Goal: Task Accomplishment & Management: Manage account settings

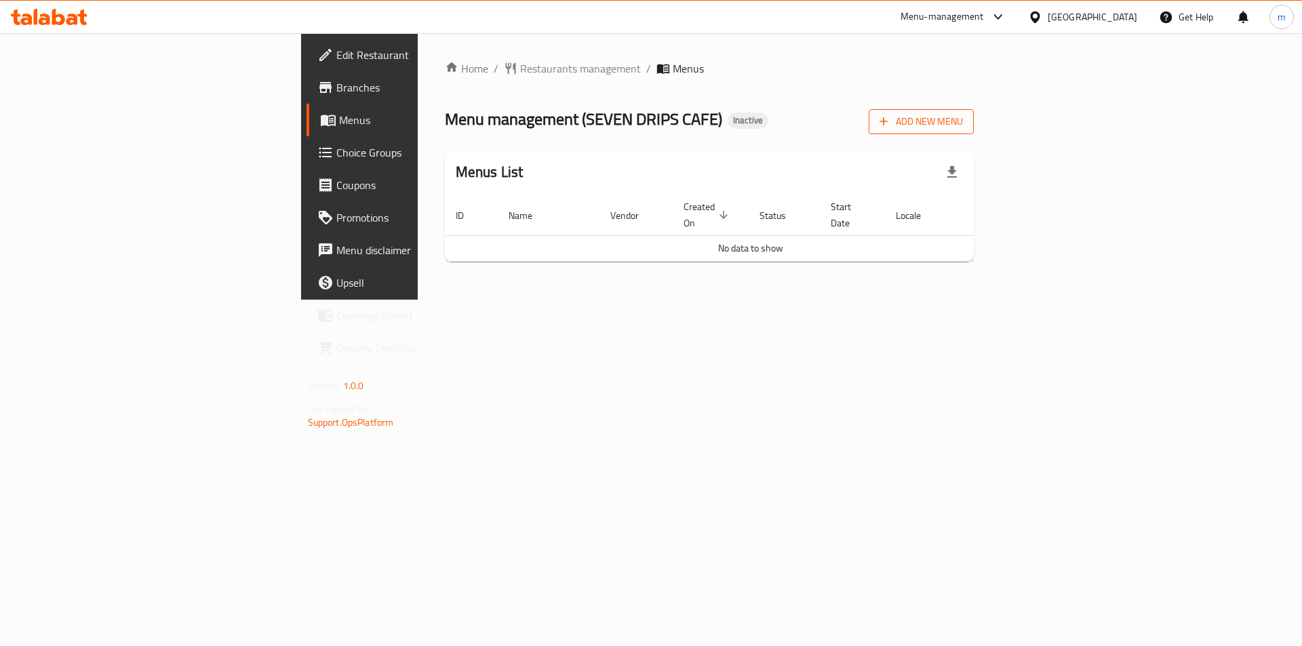
click at [963, 120] on span "Add New Menu" at bounding box center [920, 121] width 83 height 17
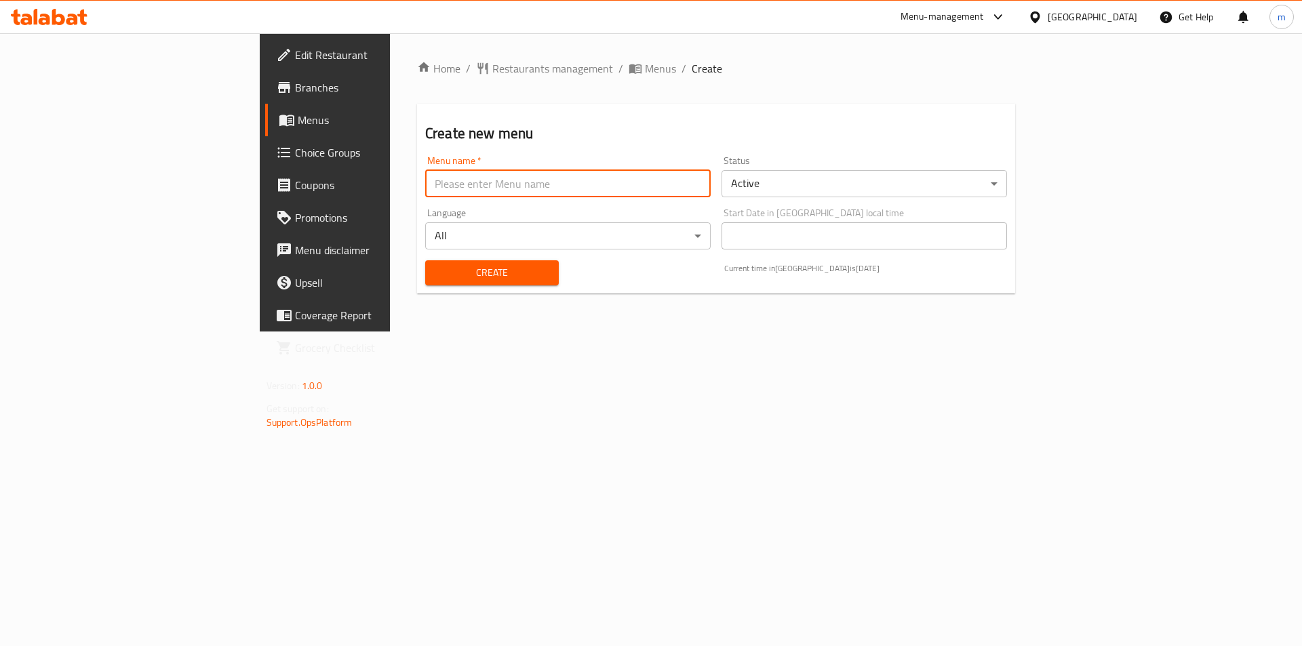
click at [469, 189] on input "text" at bounding box center [567, 183] width 285 height 27
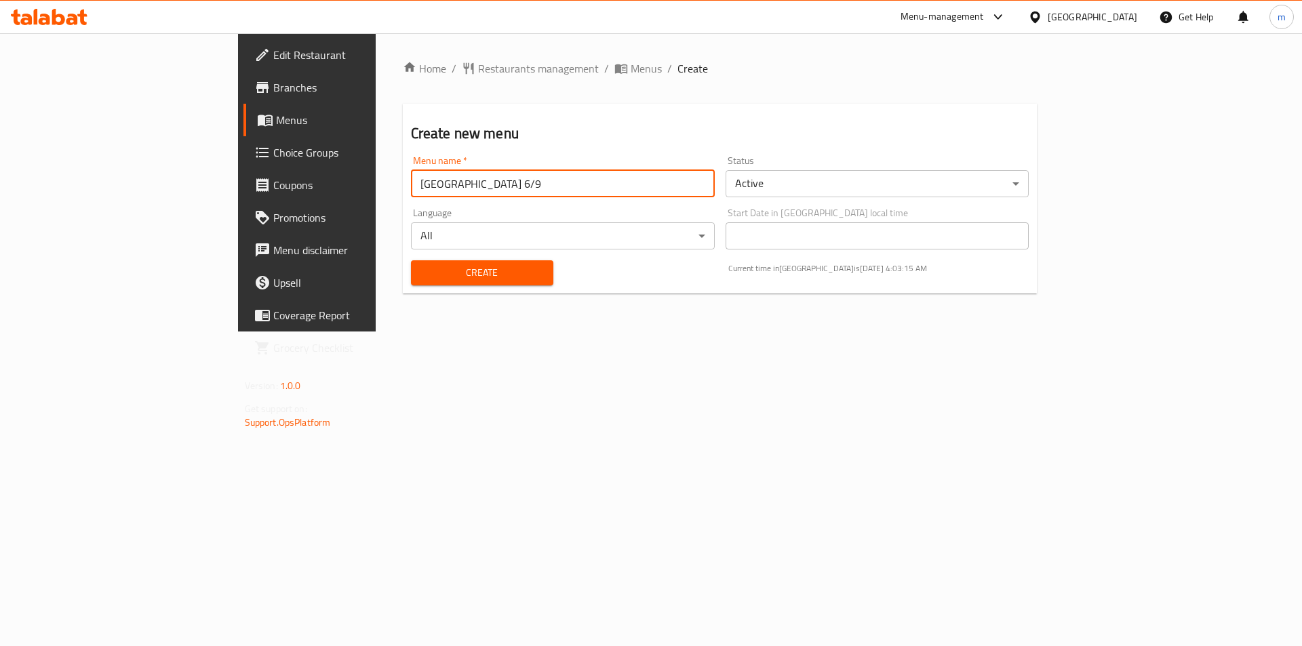
type input "[GEOGRAPHIC_DATA] 6/9"
click at [411, 260] on button "Create" at bounding box center [482, 272] width 142 height 25
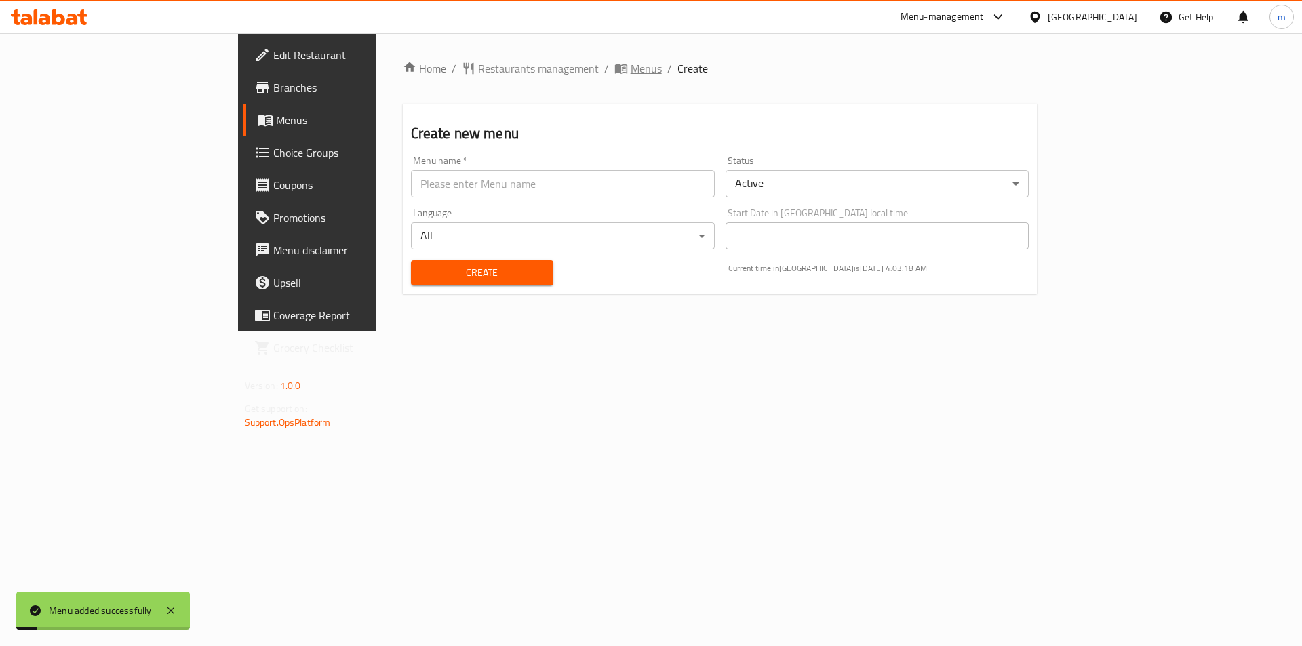
click at [614, 68] on span "breadcrumb" at bounding box center [622, 69] width 16 height 14
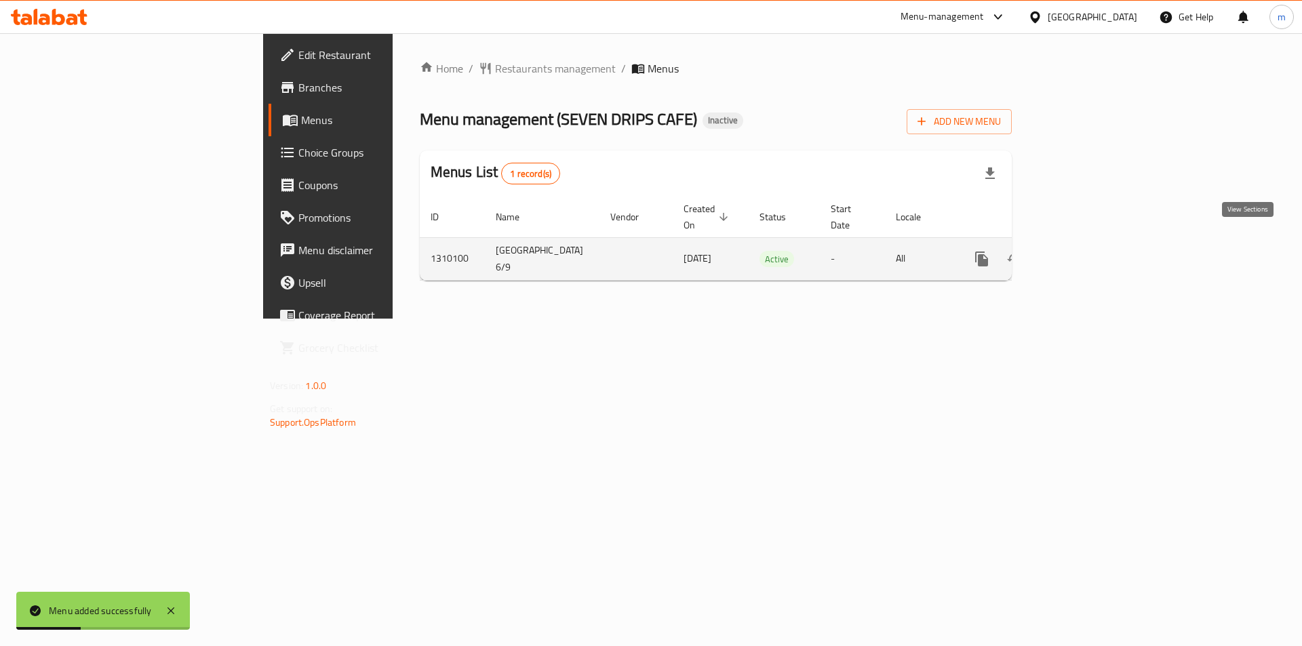
click at [1088, 251] on icon "enhanced table" at bounding box center [1079, 259] width 16 height 16
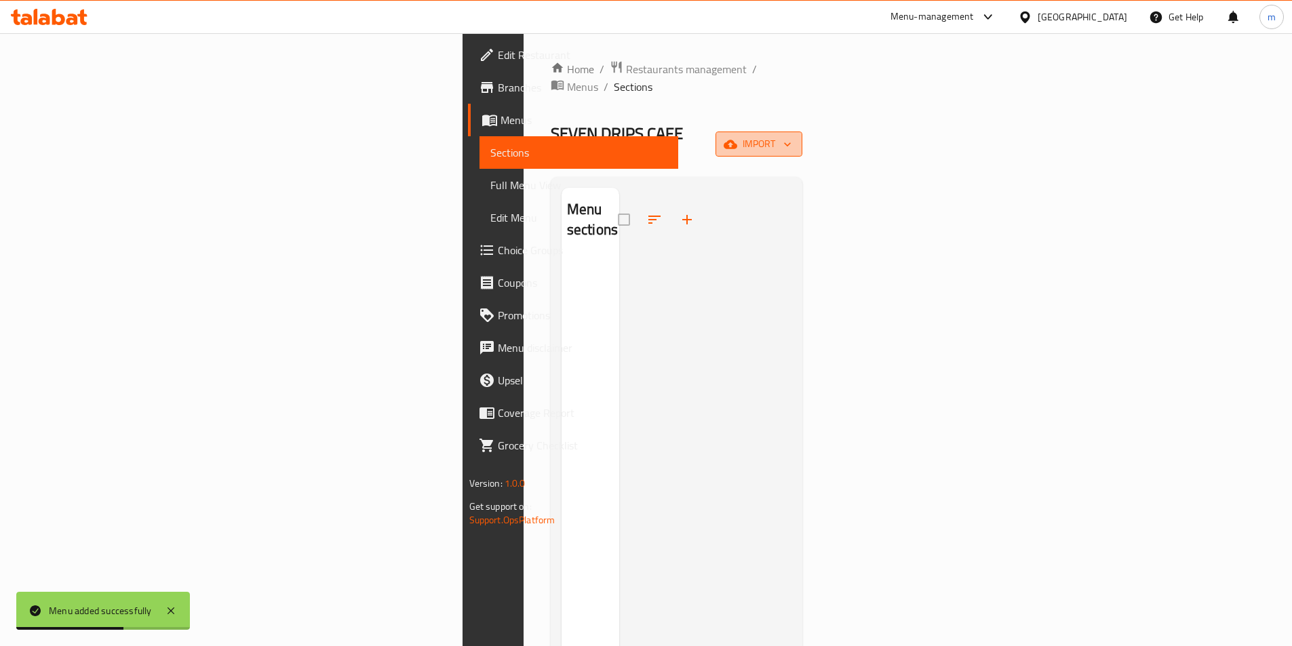
click at [791, 136] on span "import" at bounding box center [758, 144] width 65 height 17
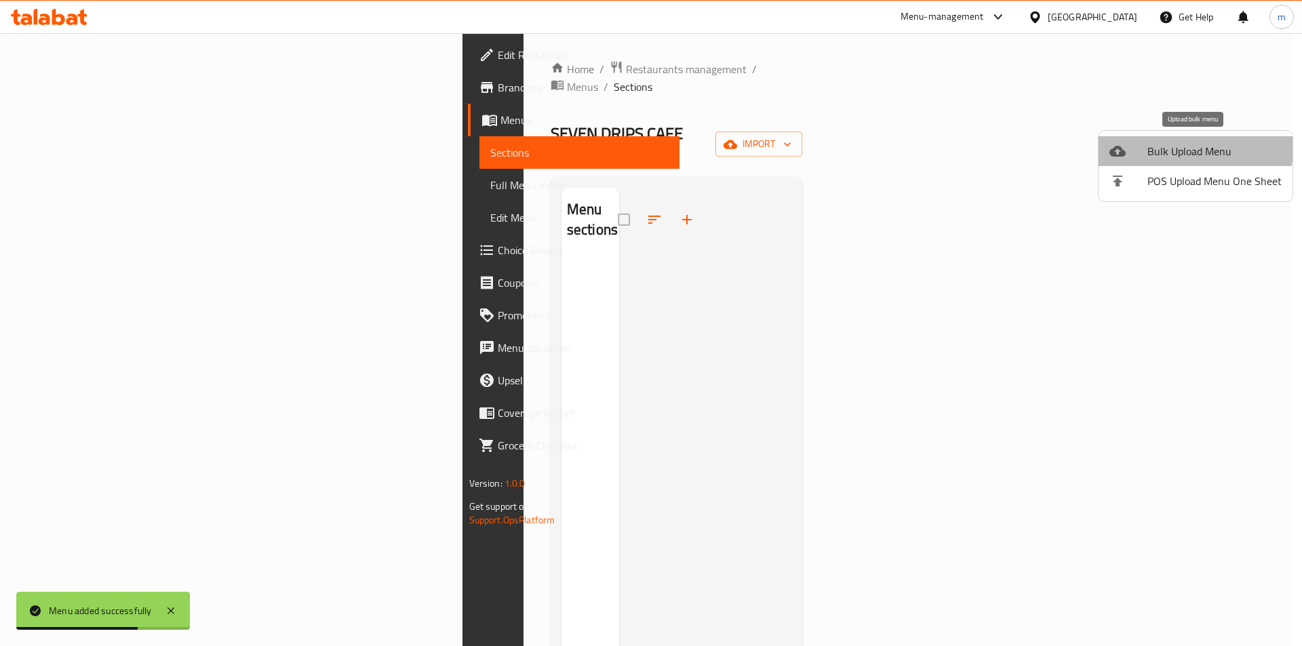
click at [1194, 148] on span "Bulk Upload Menu" at bounding box center [1214, 151] width 134 height 16
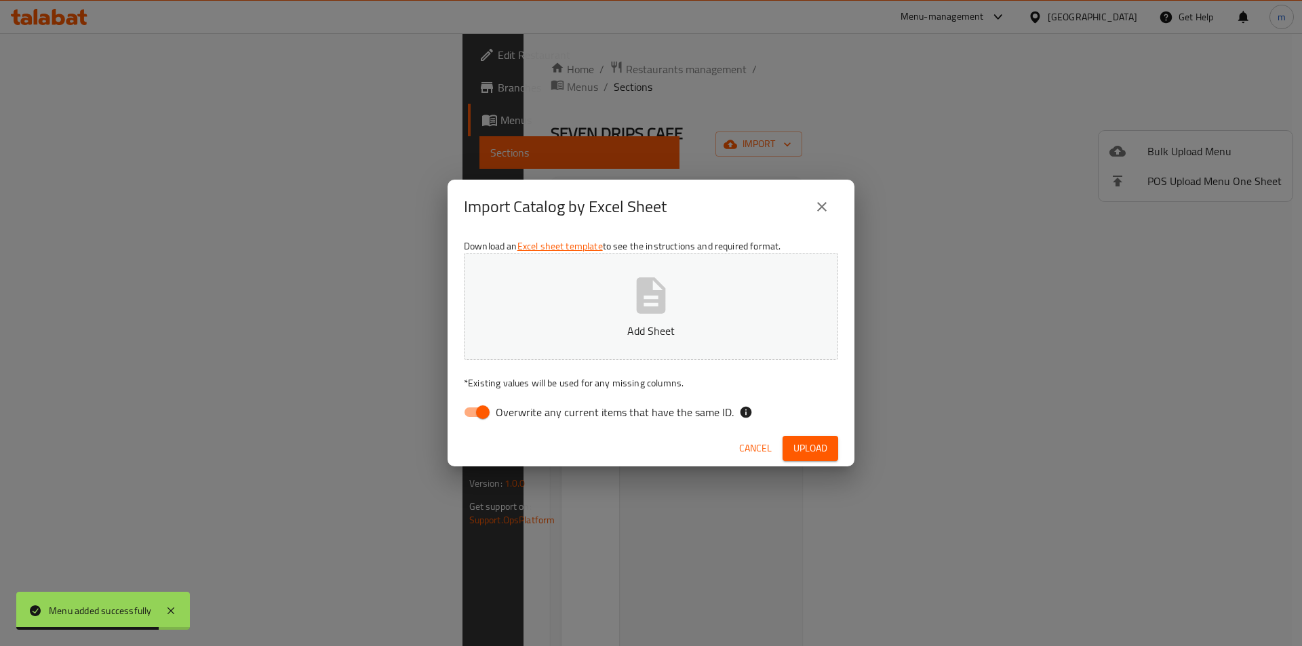
click at [478, 410] on input "Overwrite any current items that have the same ID." at bounding box center [482, 412] width 77 height 26
checkbox input "false"
click at [816, 441] on span "Upload" at bounding box center [810, 448] width 34 height 17
click at [793, 439] on button "Upload" at bounding box center [810, 448] width 56 height 25
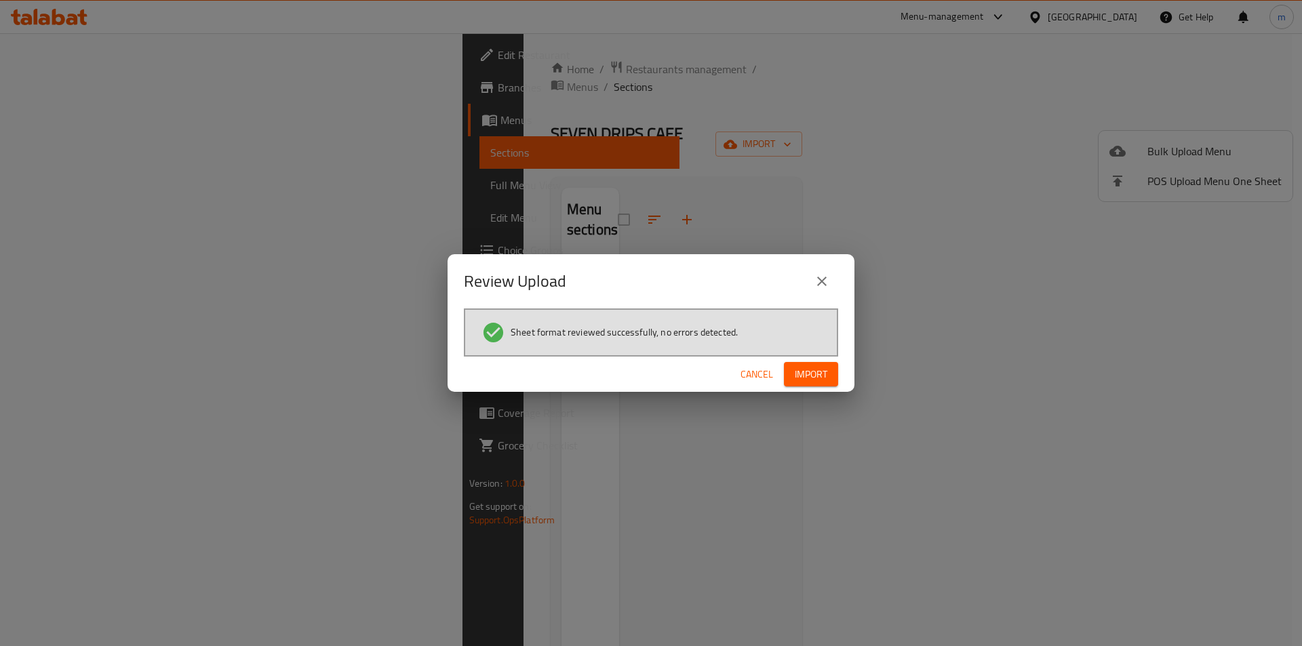
click at [806, 374] on span "Import" at bounding box center [811, 374] width 33 height 17
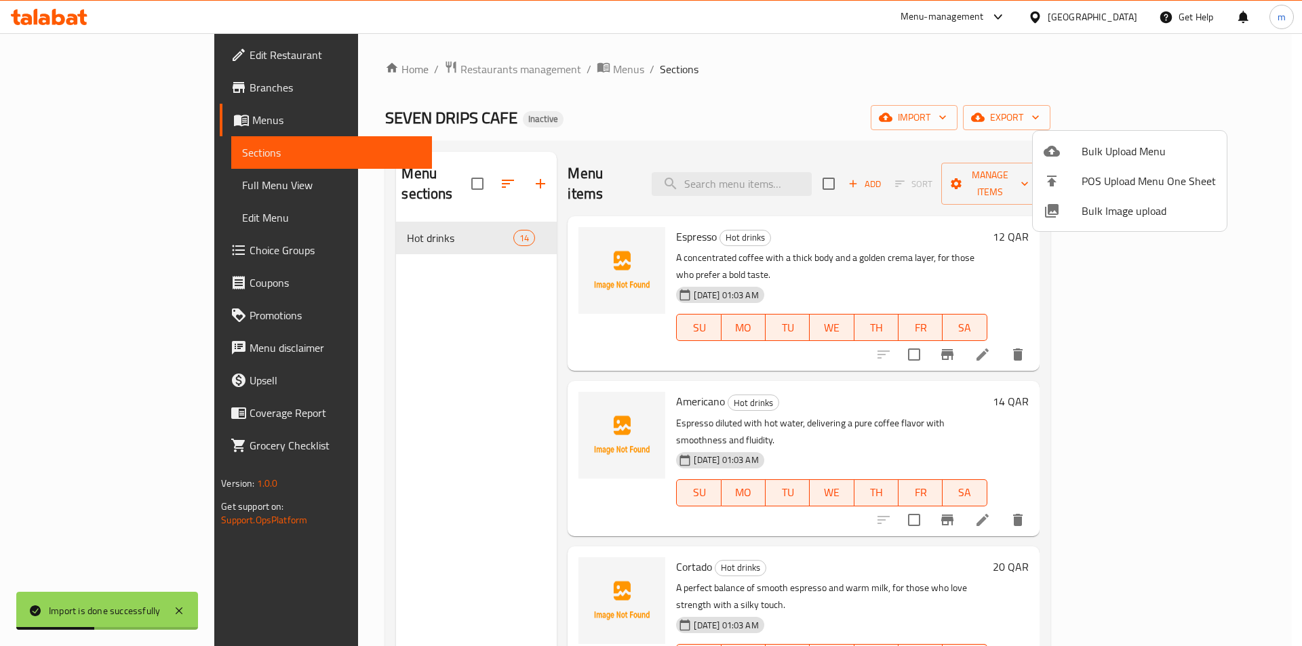
click at [441, 220] on div at bounding box center [651, 323] width 1302 height 646
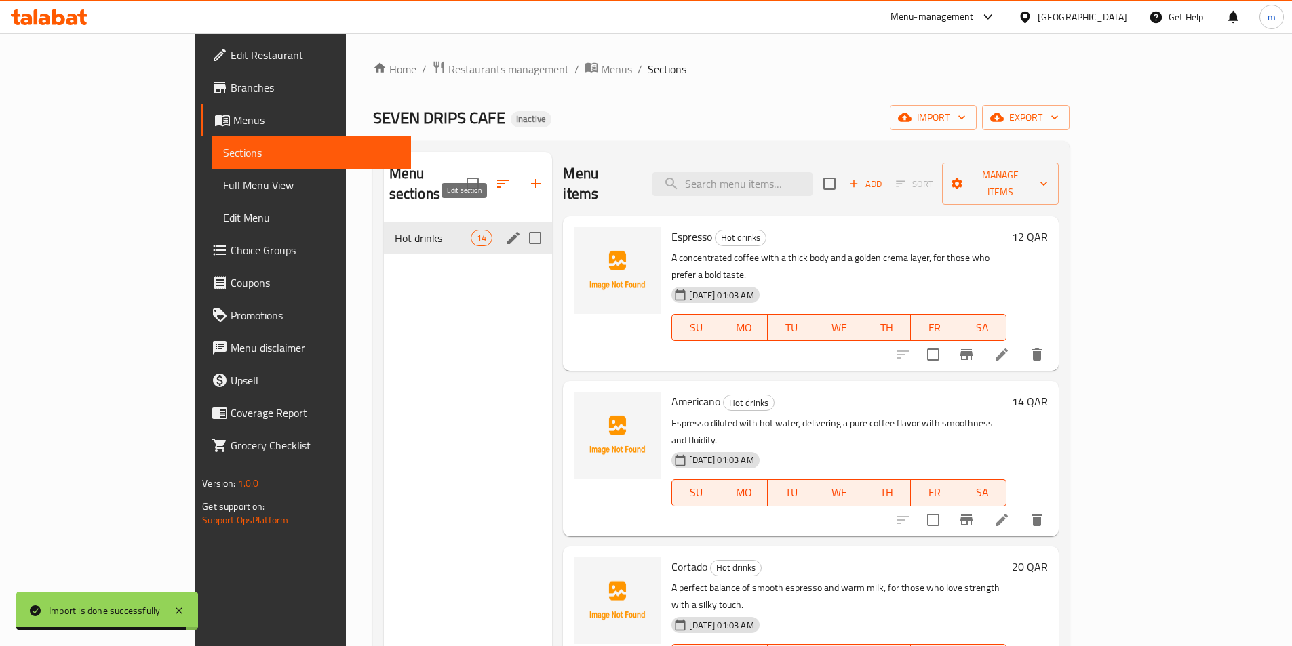
click at [507, 232] on icon "edit" at bounding box center [513, 238] width 12 height 12
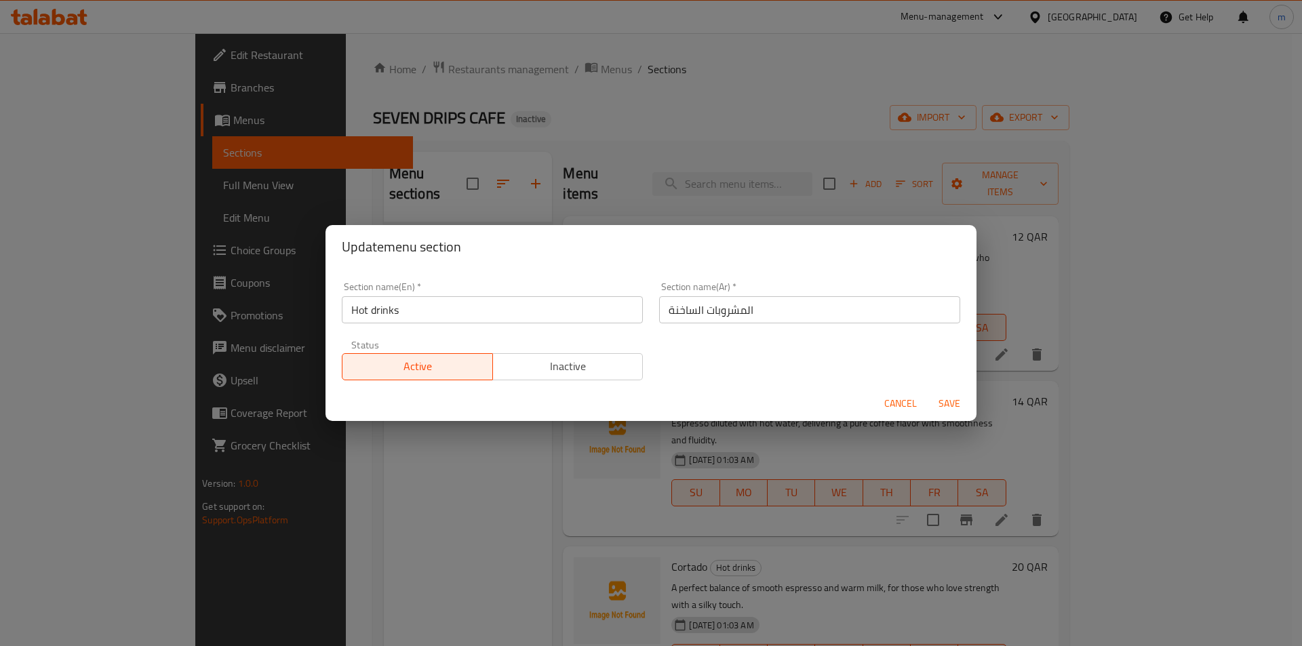
click at [885, 399] on span "Cancel" at bounding box center [900, 403] width 33 height 17
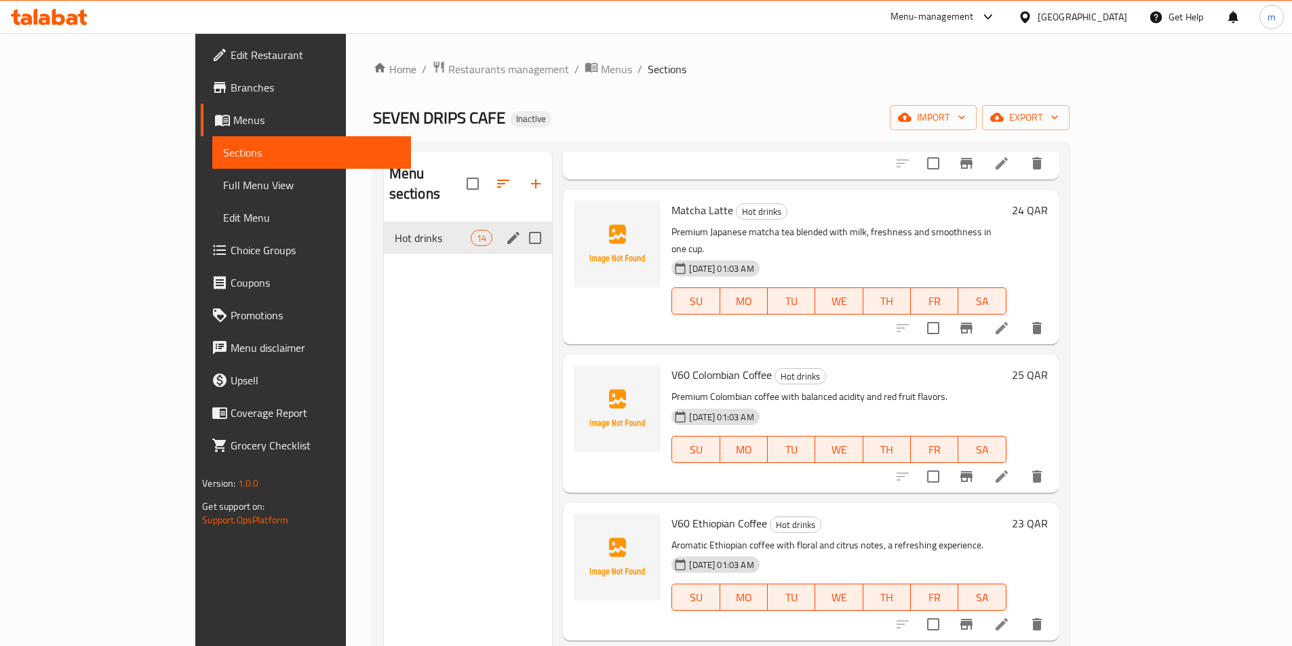
scroll to position [190, 0]
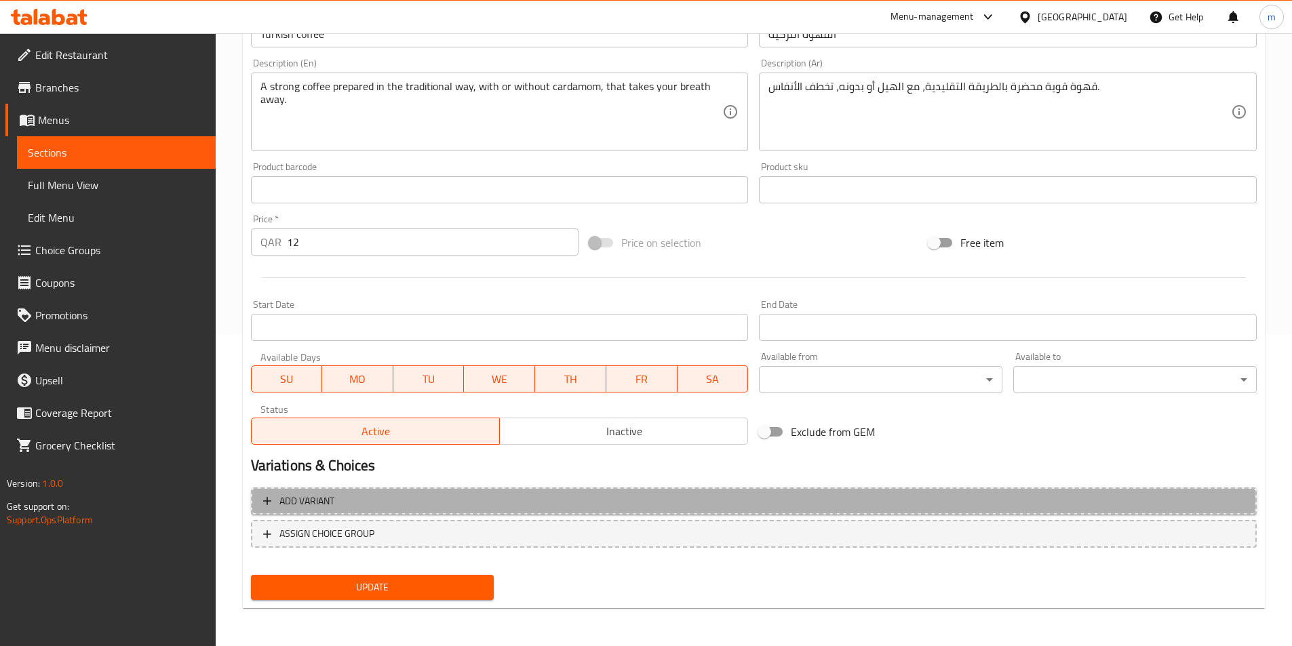
click at [648, 501] on span "Add variant" at bounding box center [753, 501] width 981 height 17
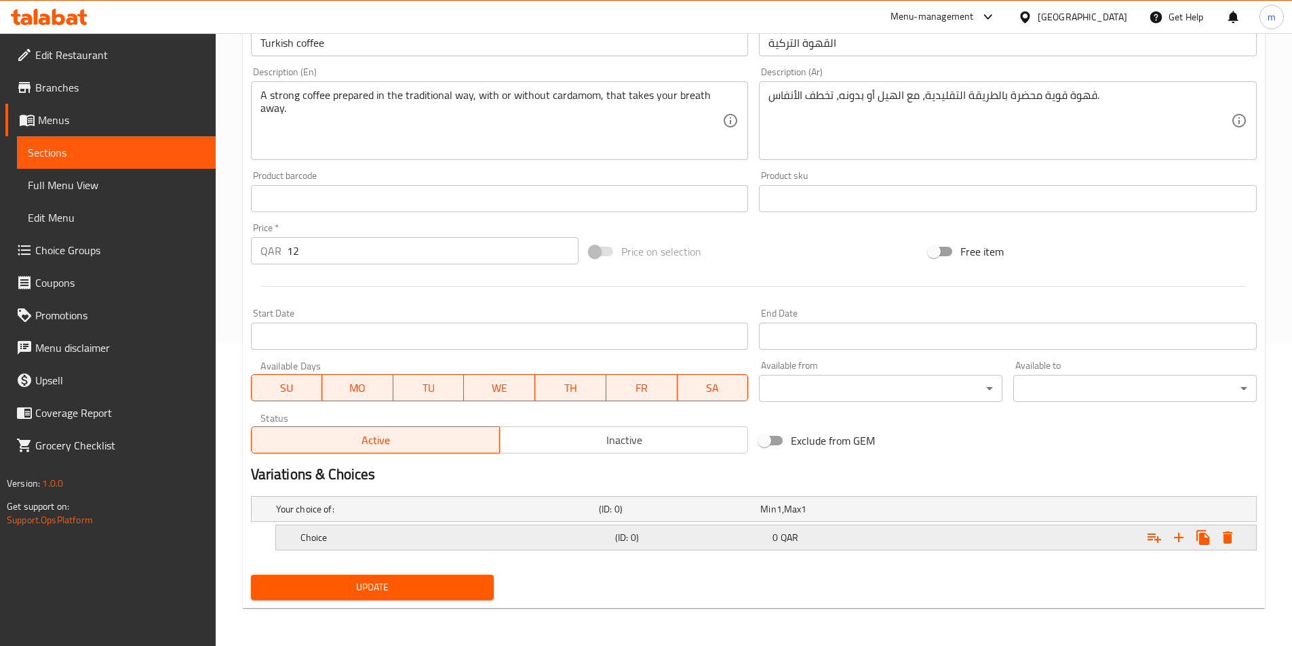
click at [544, 537] on h5 "Choice" at bounding box center [454, 538] width 309 height 14
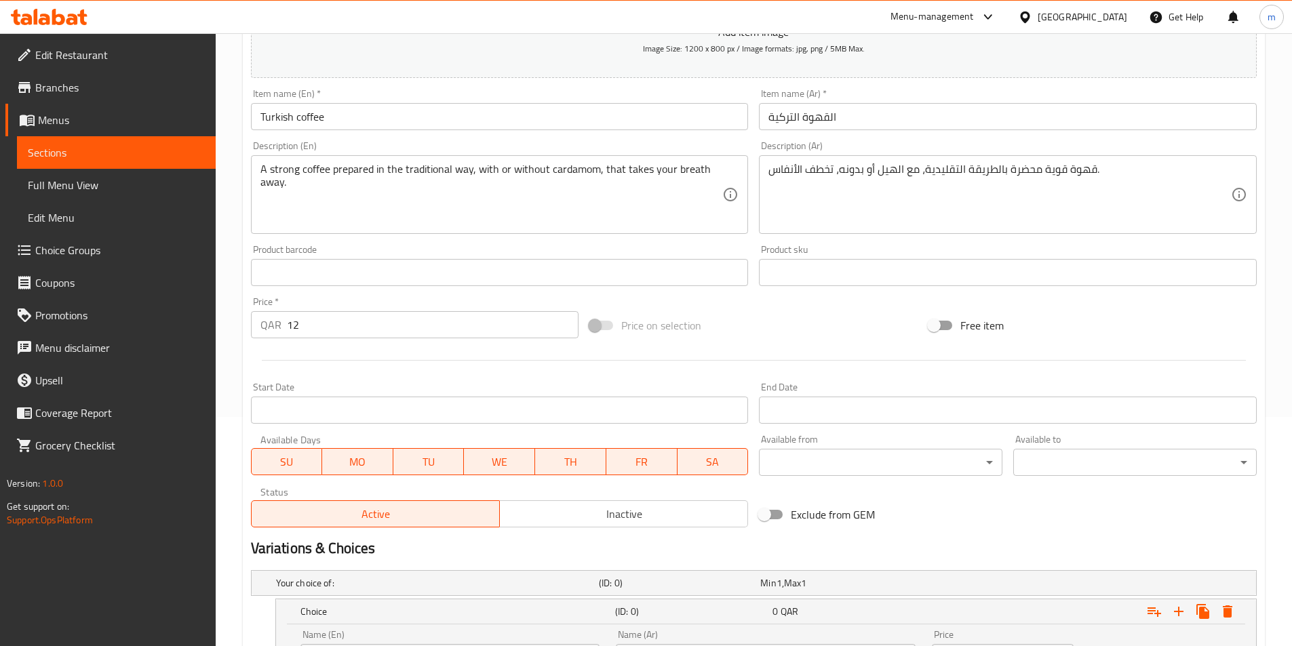
scroll to position [0, 0]
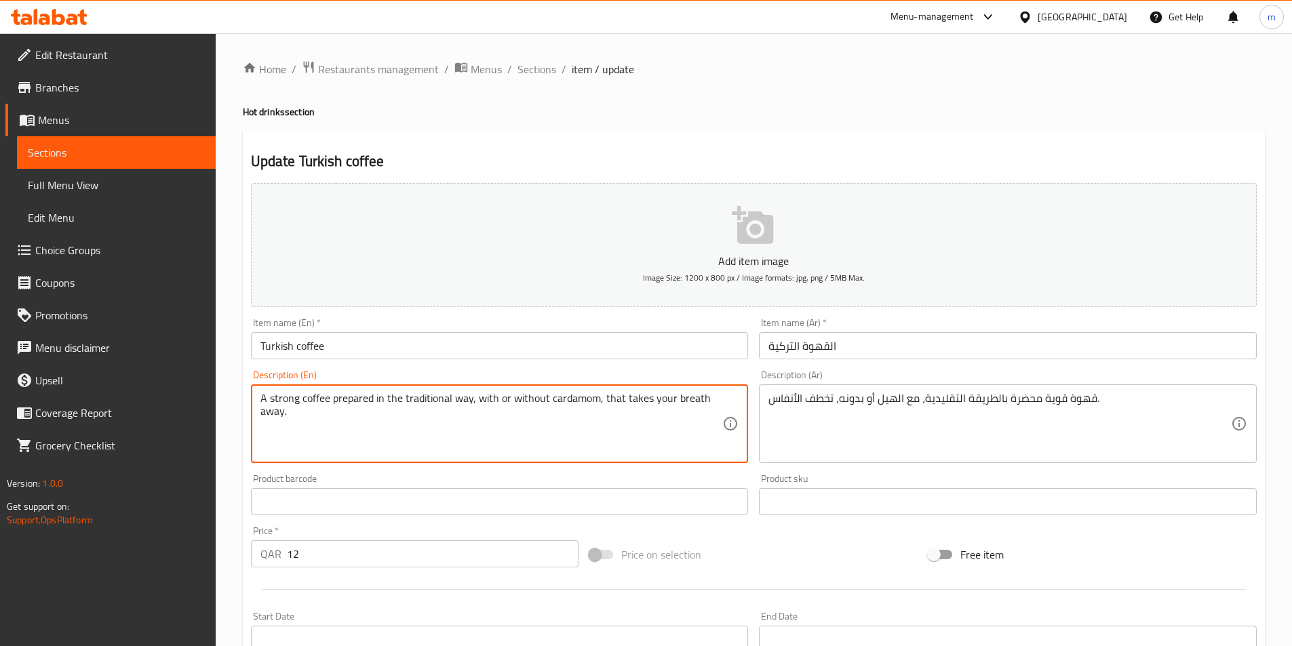
click at [486, 401] on textarea "A strong coffee prepared in the traditional way, with or without cardamom, that…" at bounding box center [491, 424] width 462 height 64
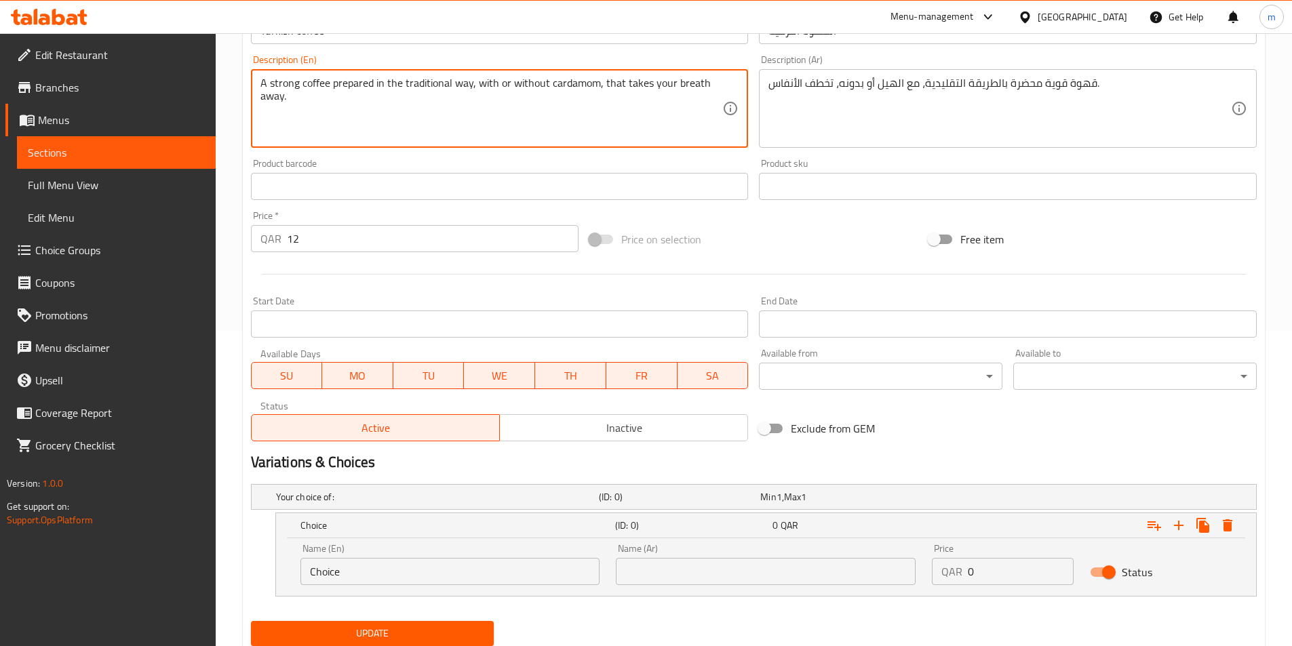
scroll to position [339, 0]
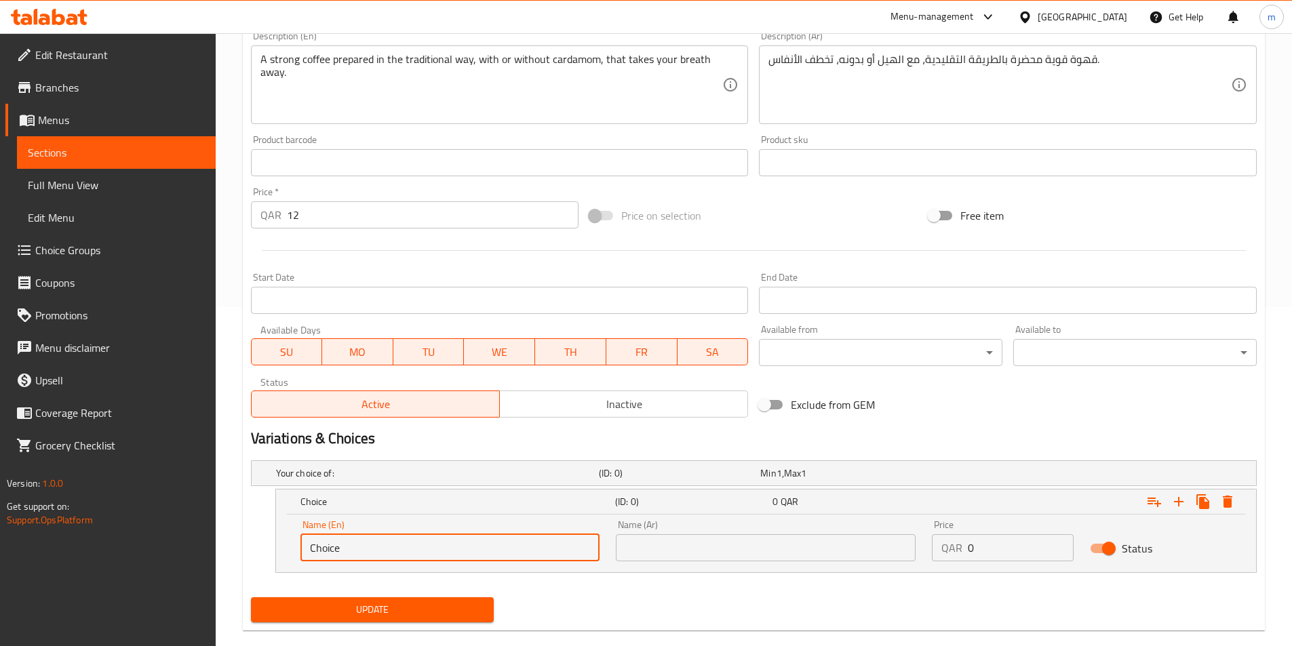
click at [386, 551] on input "Choice" at bounding box center [450, 547] width 300 height 27
click at [387, 551] on input "Choice" at bounding box center [450, 547] width 300 height 27
paste input "with"
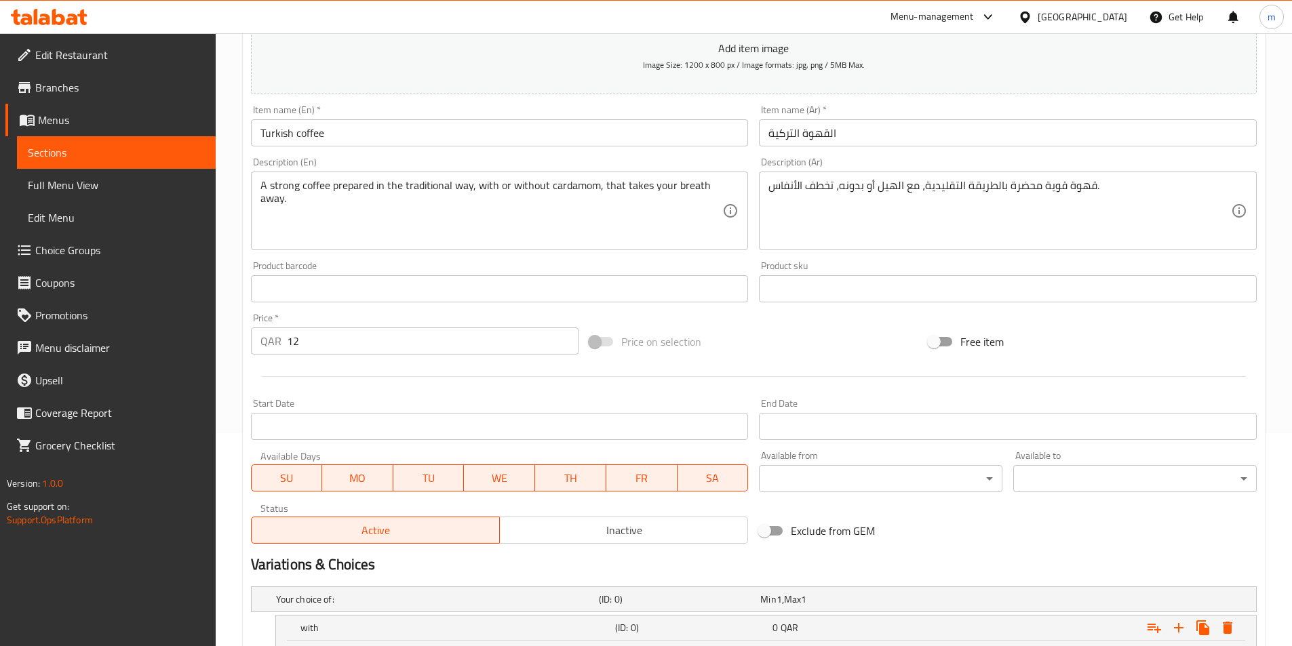
scroll to position [203, 0]
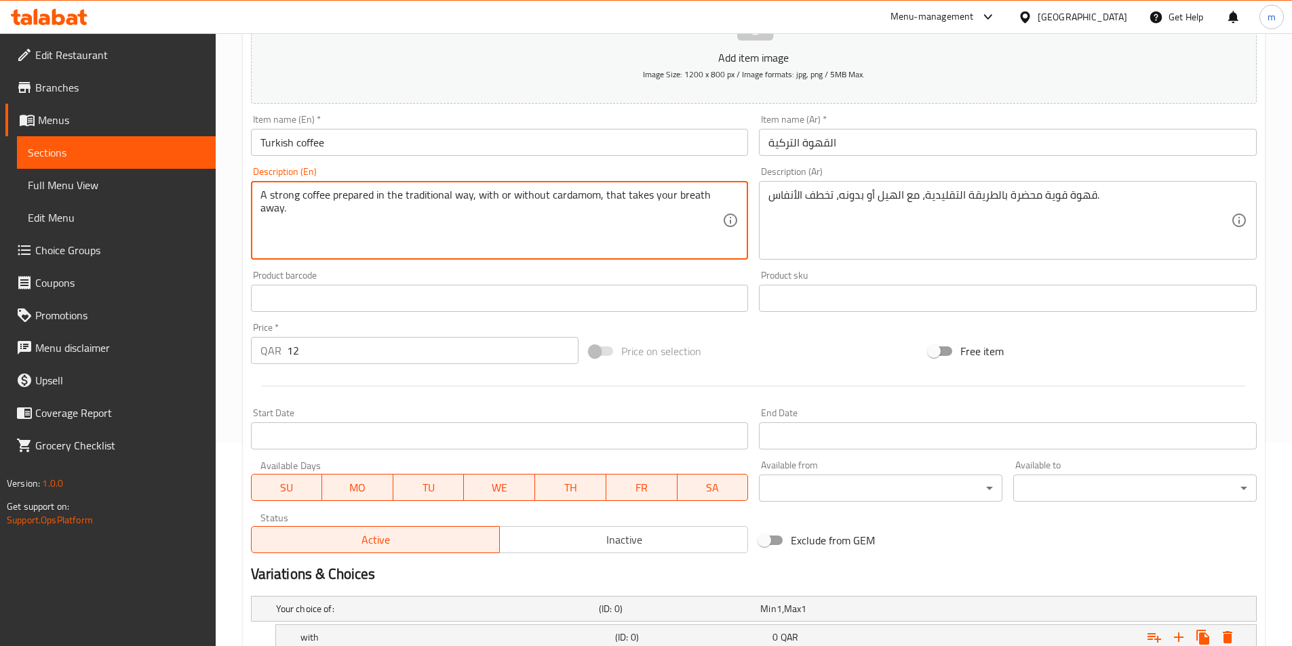
click at [576, 195] on textarea "A strong coffee prepared in the traditional way, with or without cardamom, that…" at bounding box center [491, 221] width 462 height 64
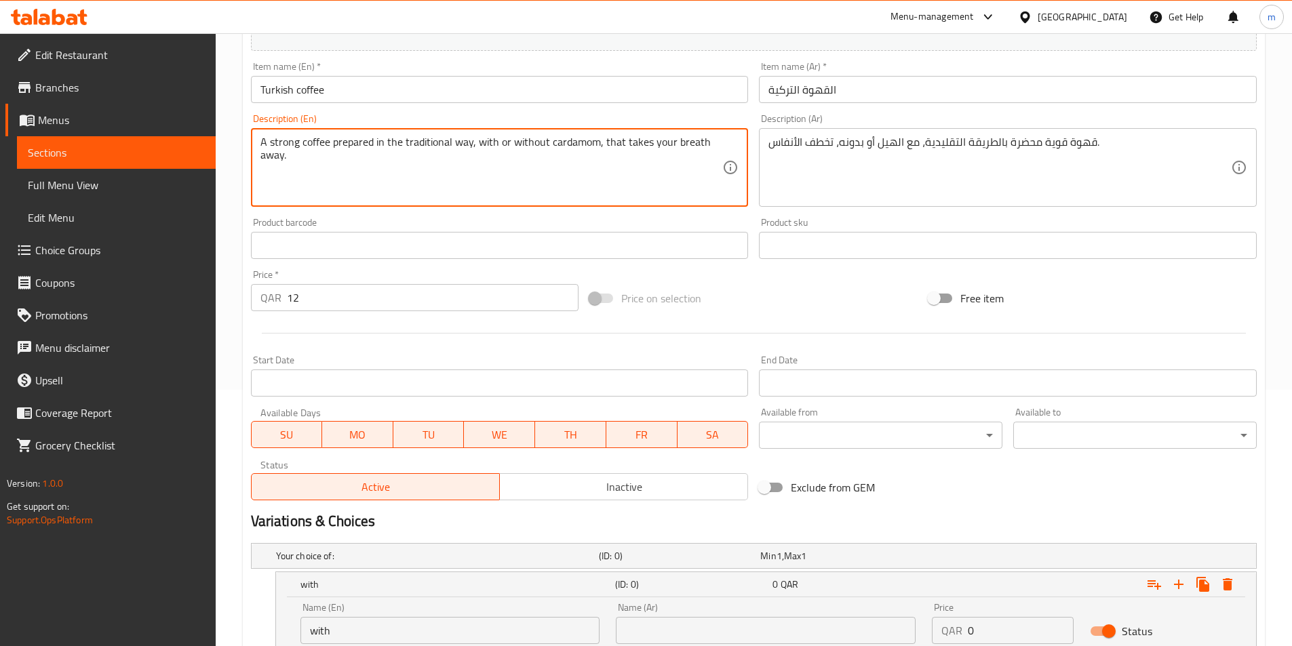
scroll to position [361, 0]
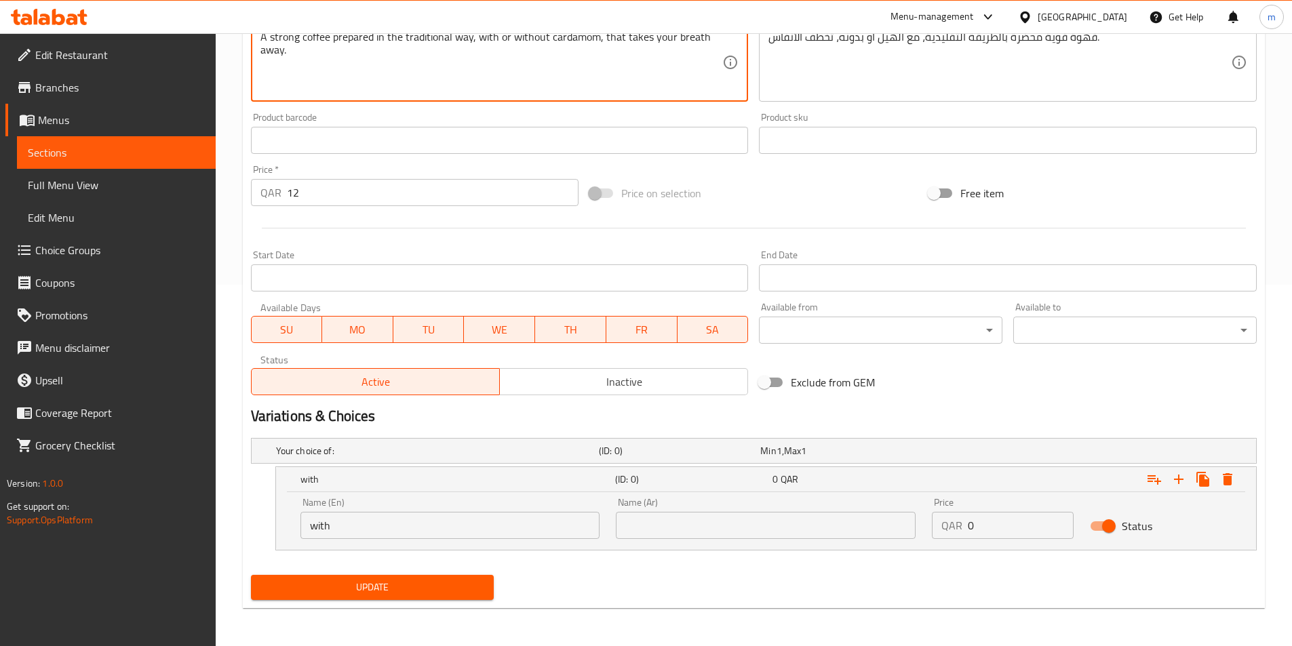
click at [401, 521] on input "with" at bounding box center [450, 525] width 300 height 27
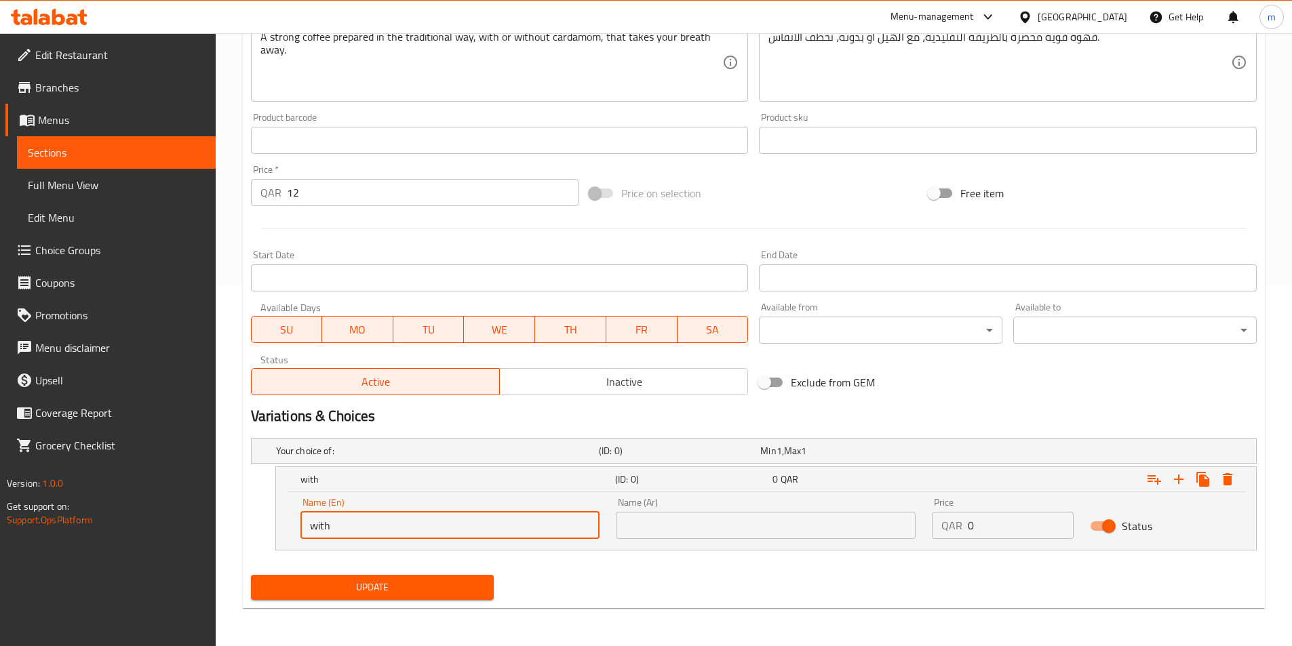
paste input "cardamom"
type input "with cardamom"
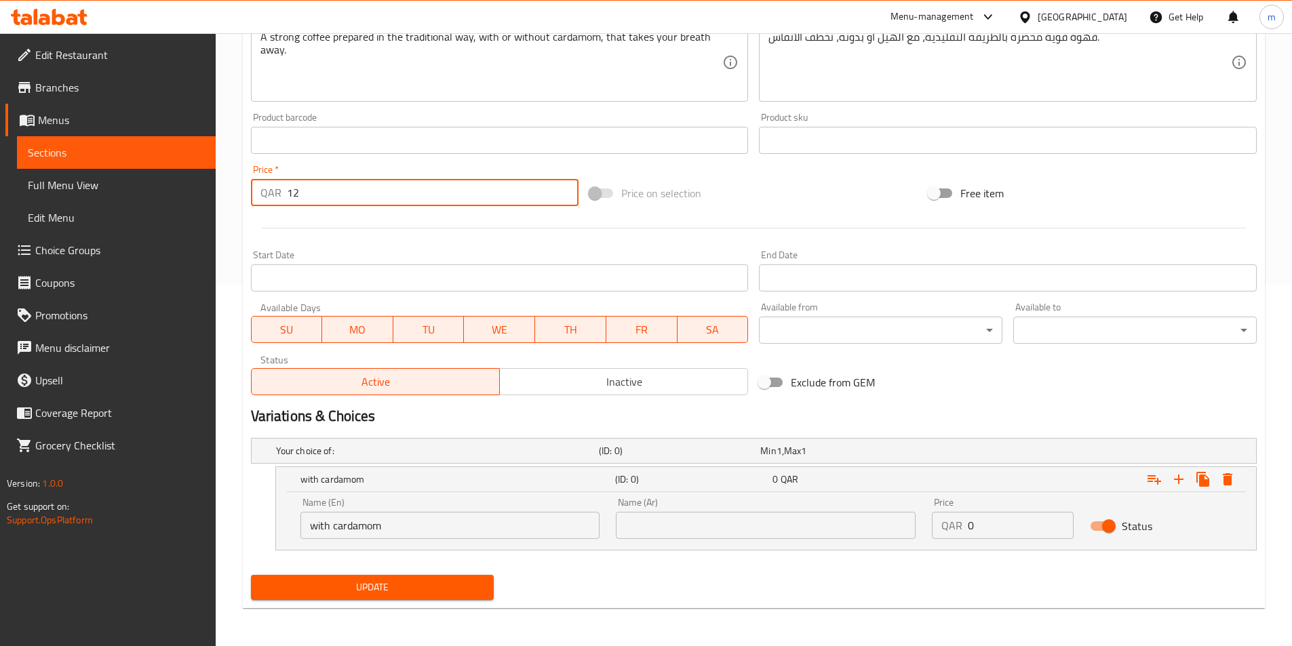
drag, startPoint x: 310, startPoint y: 197, endPoint x: 285, endPoint y: 199, distance: 25.1
click at [285, 199] on div "QAR 12 Price *" at bounding box center [415, 192] width 328 height 27
type input "0"
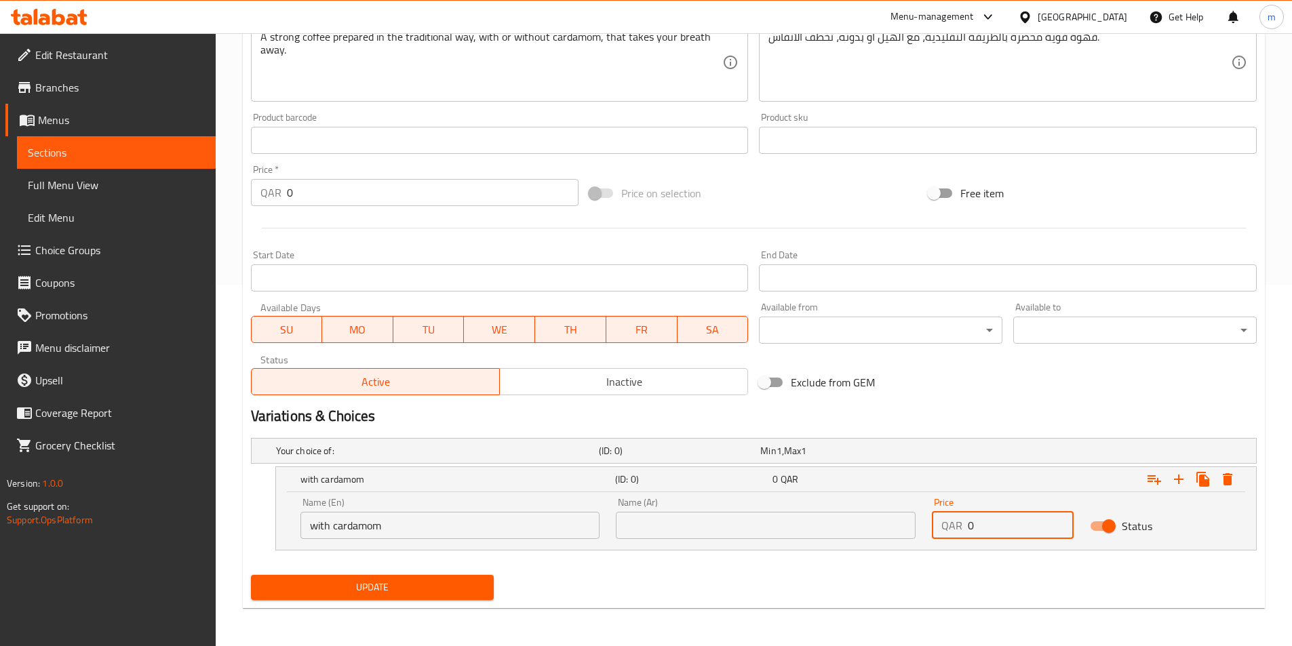
drag, startPoint x: 977, startPoint y: 527, endPoint x: 959, endPoint y: 529, distance: 18.4
click at [959, 529] on div "QAR 0 Price" at bounding box center [1003, 525] width 142 height 27
paste input "12"
type input "12"
click at [813, 524] on input "text" at bounding box center [766, 525] width 300 height 27
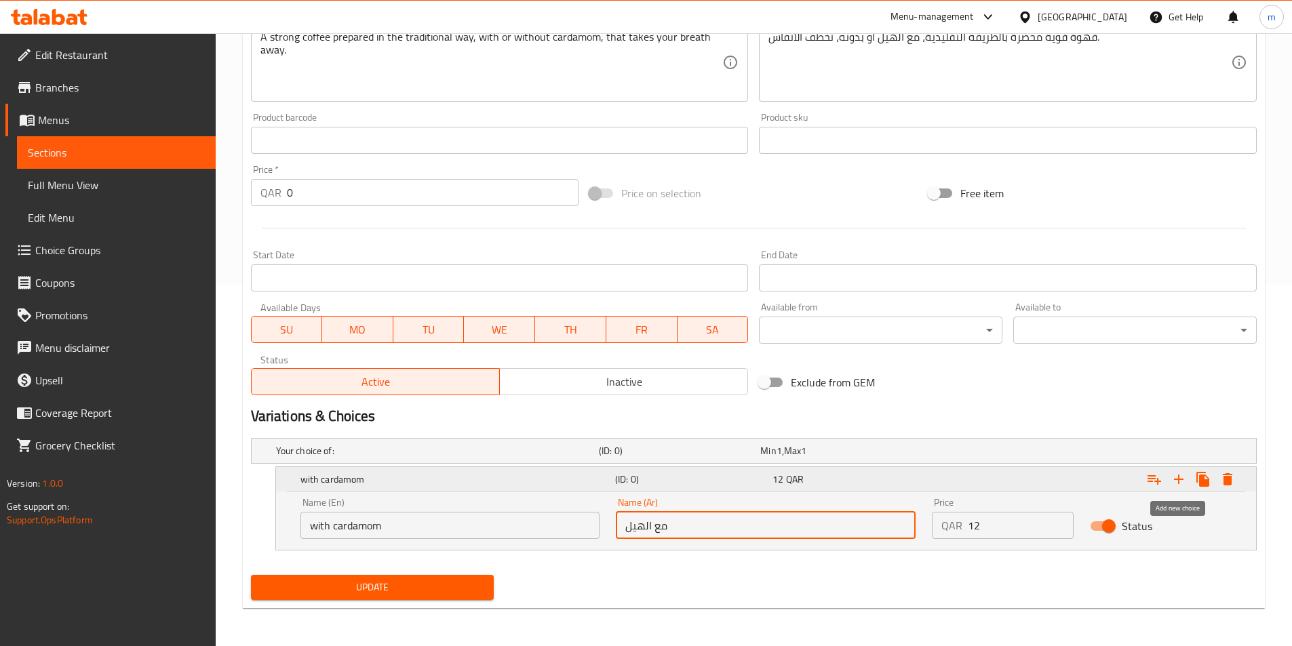
type input "مع الهيل"
click at [1179, 489] on button "Expand" at bounding box center [1178, 479] width 24 height 24
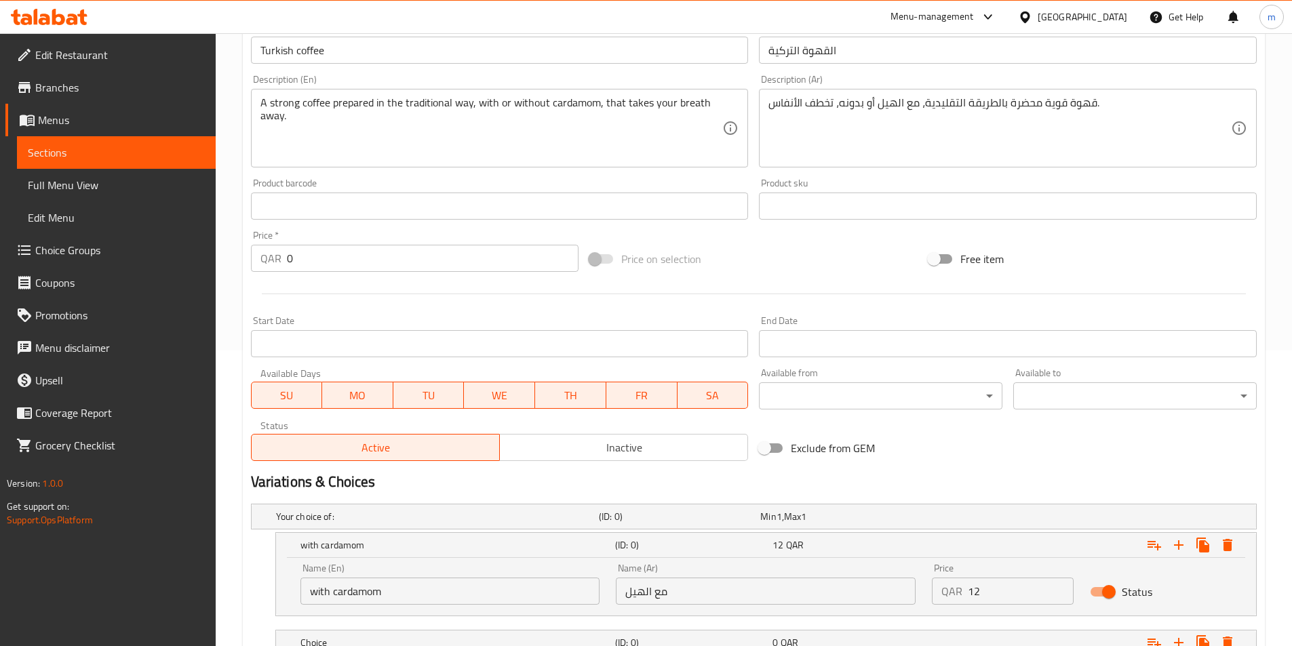
scroll to position [158, 0]
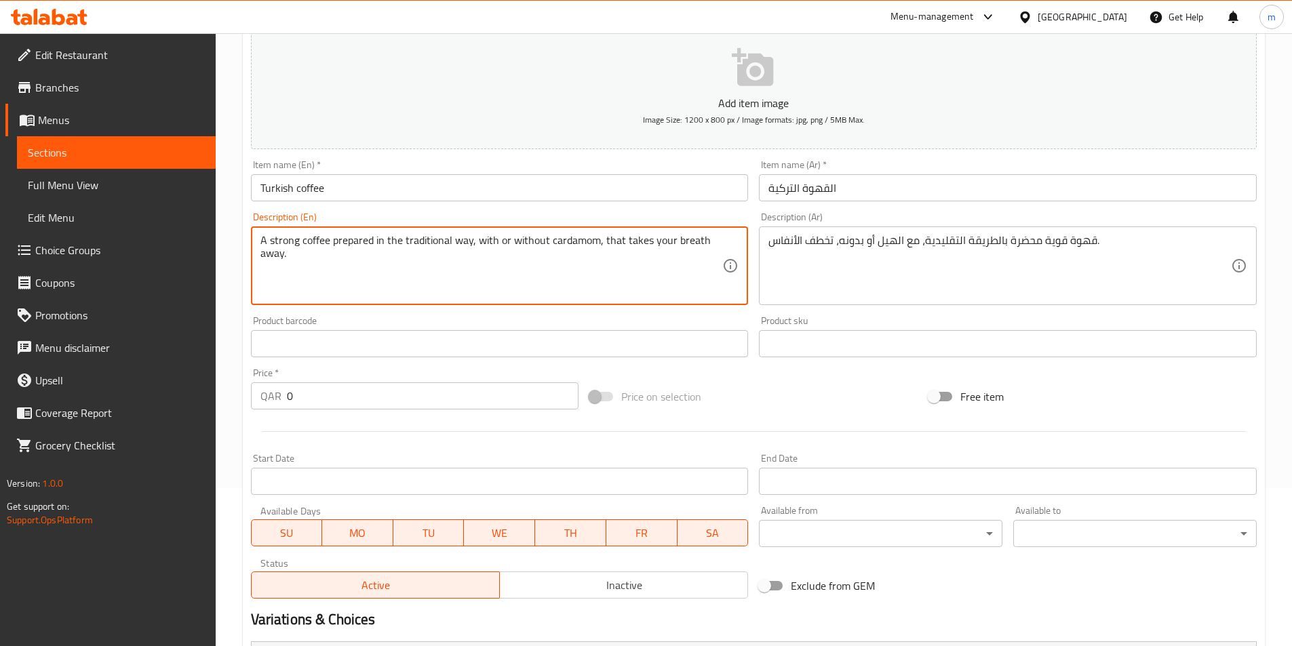
drag, startPoint x: 513, startPoint y: 245, endPoint x: 595, endPoint y: 247, distance: 82.7
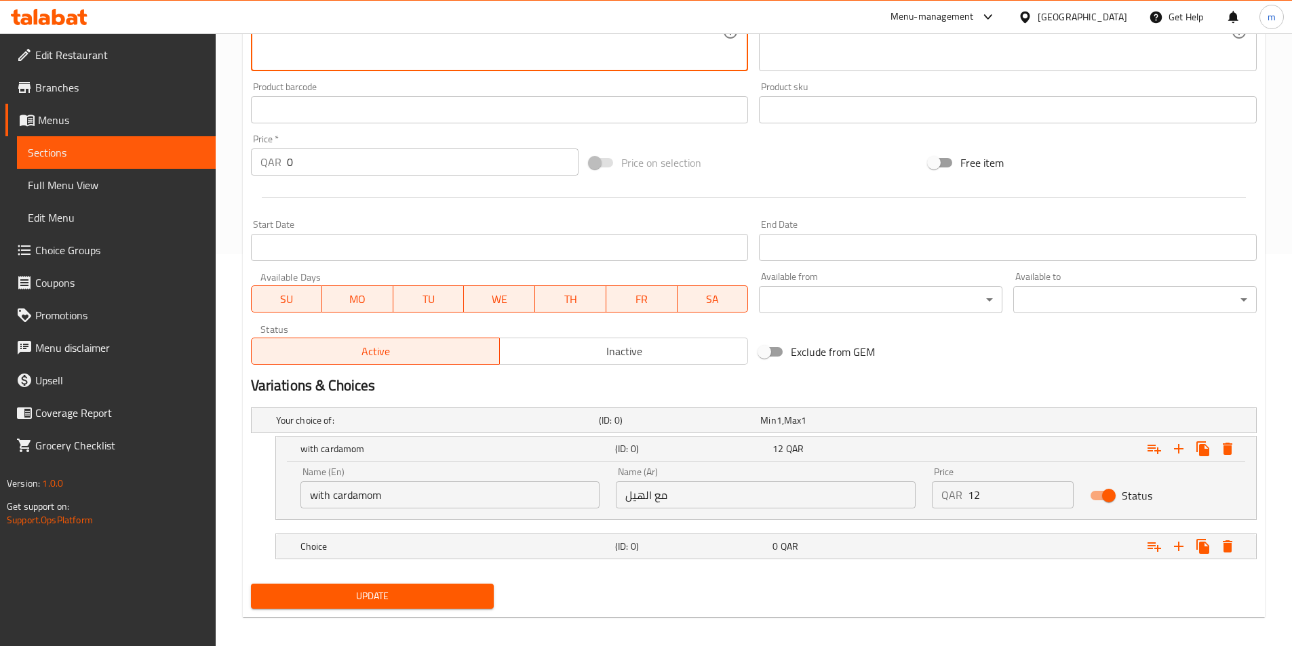
scroll to position [401, 0]
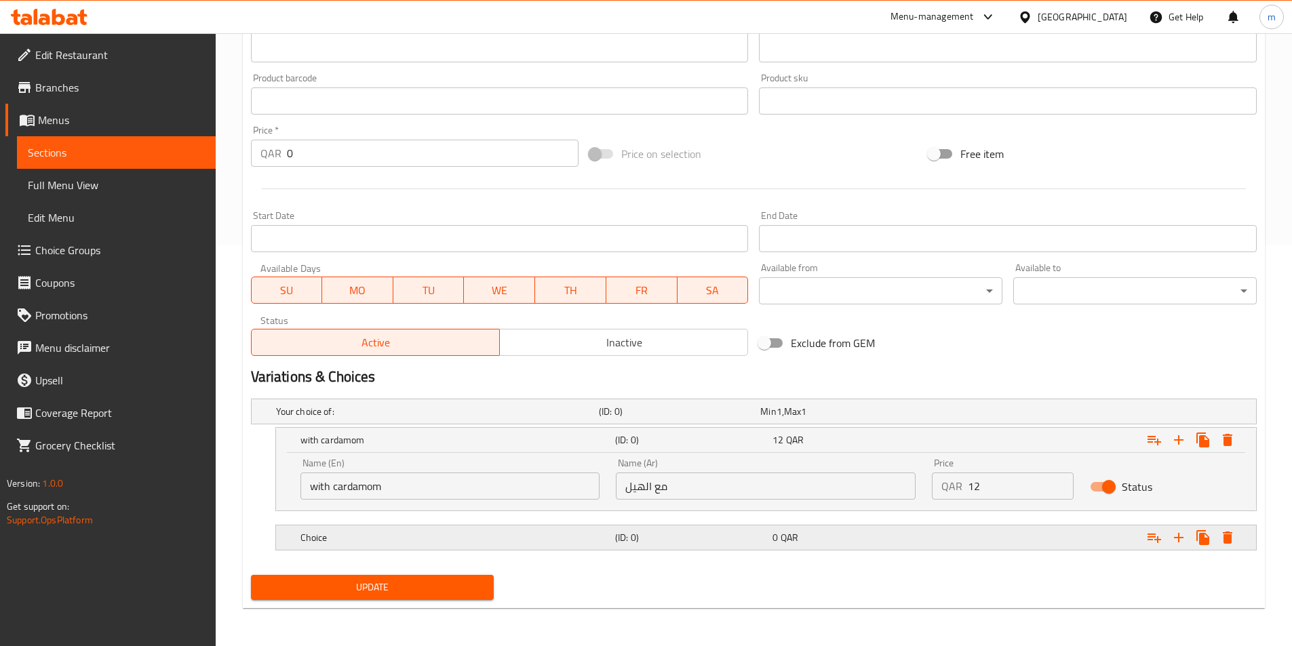
click at [463, 536] on h5 "Choice" at bounding box center [454, 538] width 309 height 14
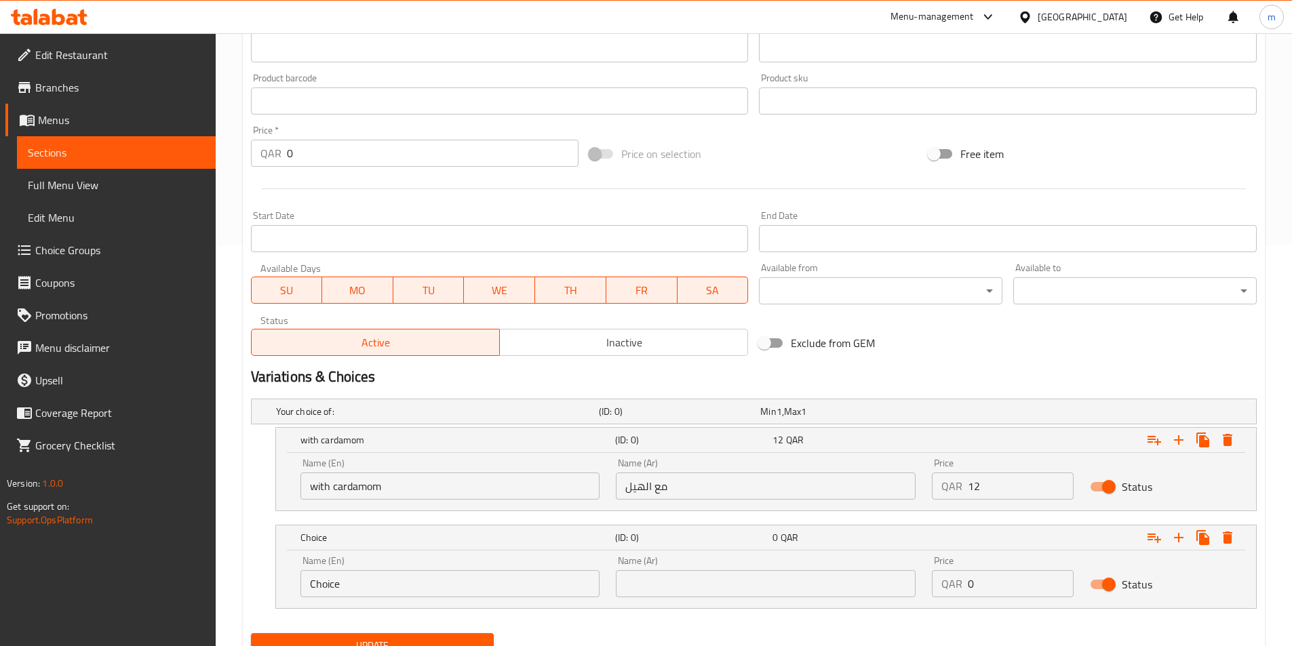
click at [399, 589] on input "Choice" at bounding box center [450, 583] width 300 height 27
click at [401, 589] on input "Choice" at bounding box center [450, 583] width 300 height 27
paste input "without cardamom"
type input "without cardamom"
click at [691, 591] on input "text" at bounding box center [766, 583] width 300 height 27
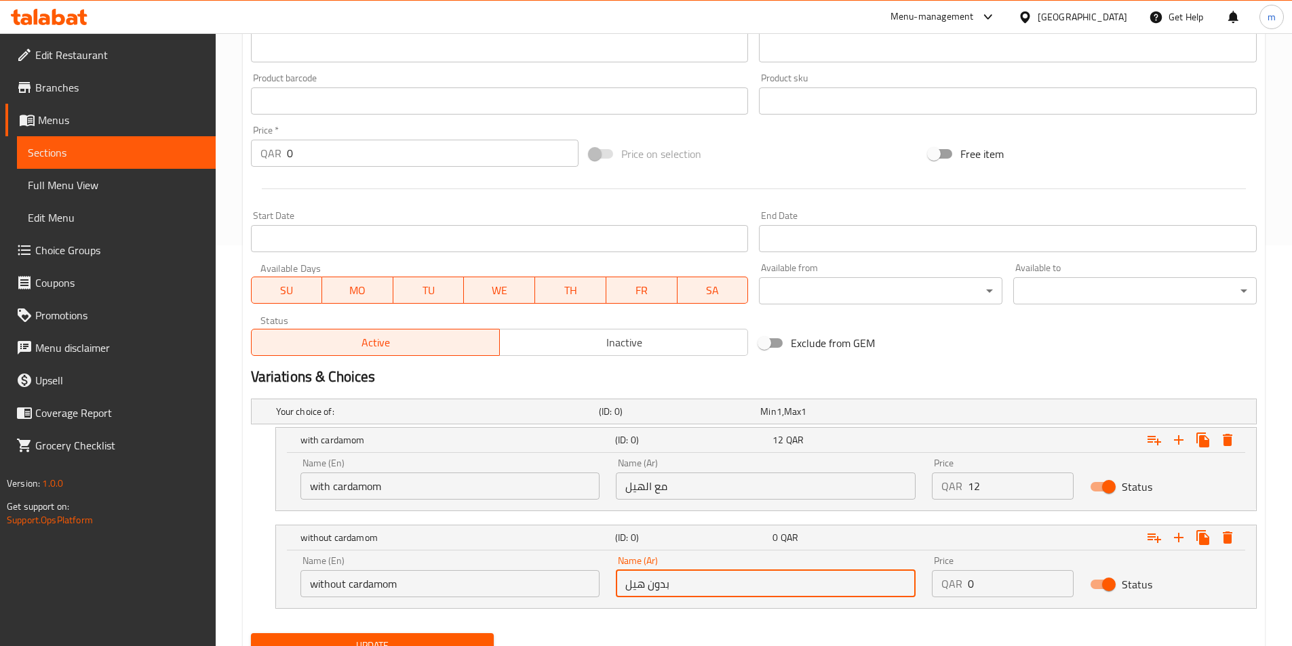
type input "بدون هيل"
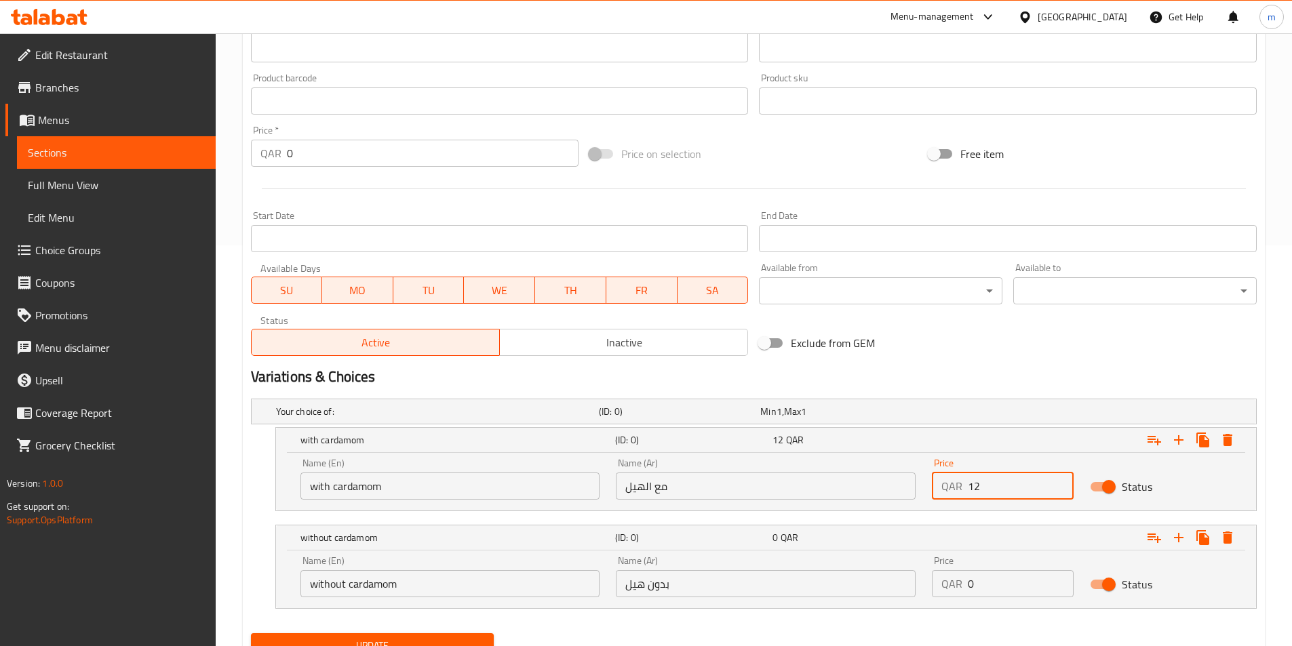
drag, startPoint x: 993, startPoint y: 492, endPoint x: 971, endPoint y: 492, distance: 22.4
click at [971, 492] on input "12" at bounding box center [1021, 486] width 106 height 27
click at [972, 490] on input "12" at bounding box center [1021, 486] width 106 height 27
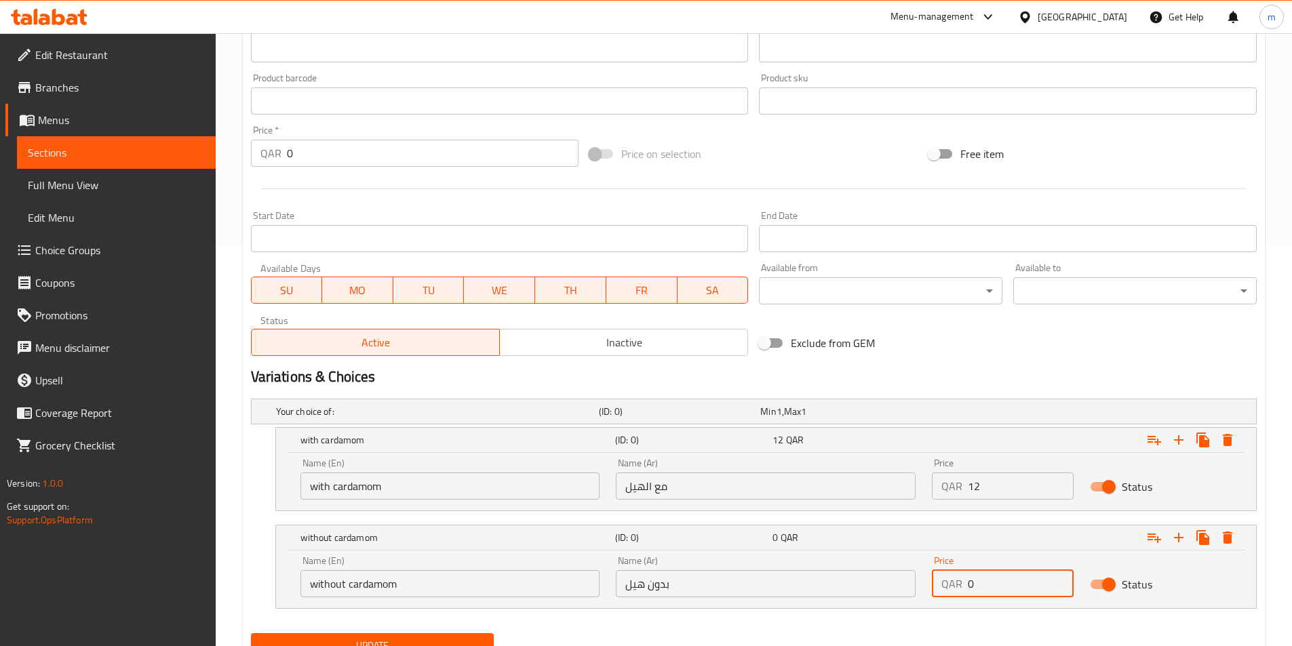
drag, startPoint x: 976, startPoint y: 589, endPoint x: 958, endPoint y: 586, distance: 18.5
click at [958, 589] on div "QAR 0 Price" at bounding box center [1003, 583] width 142 height 27
paste input "12"
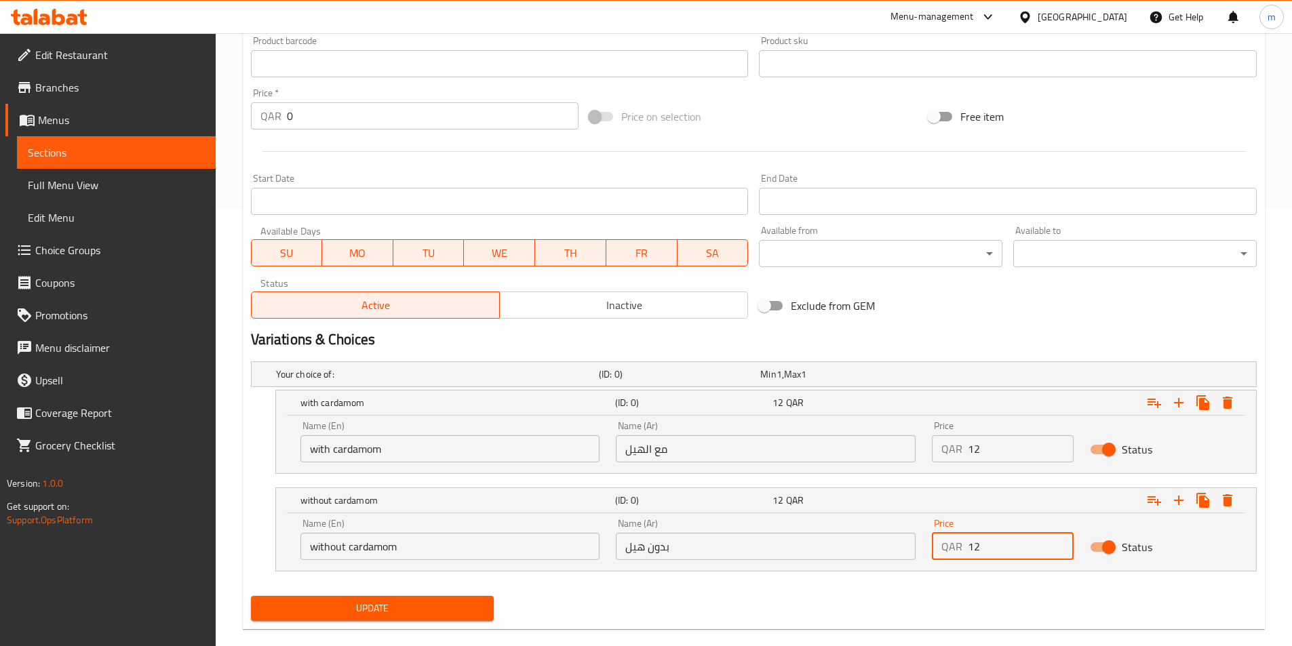
scroll to position [459, 0]
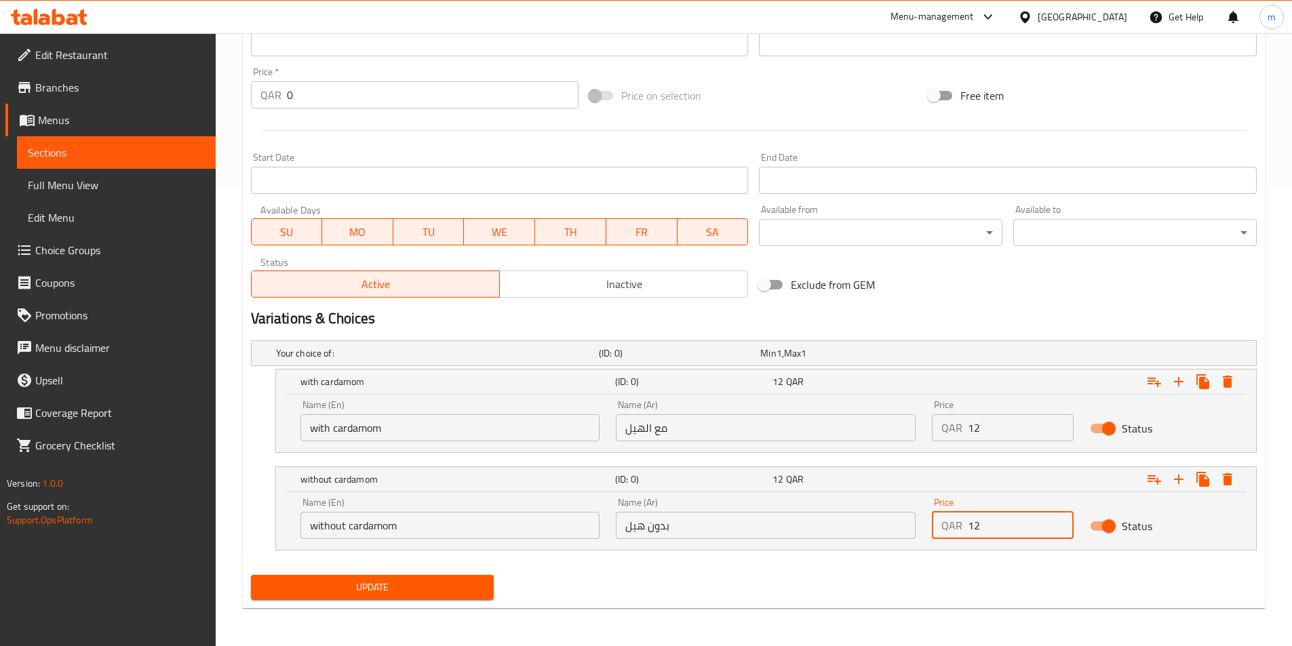
type input "12"
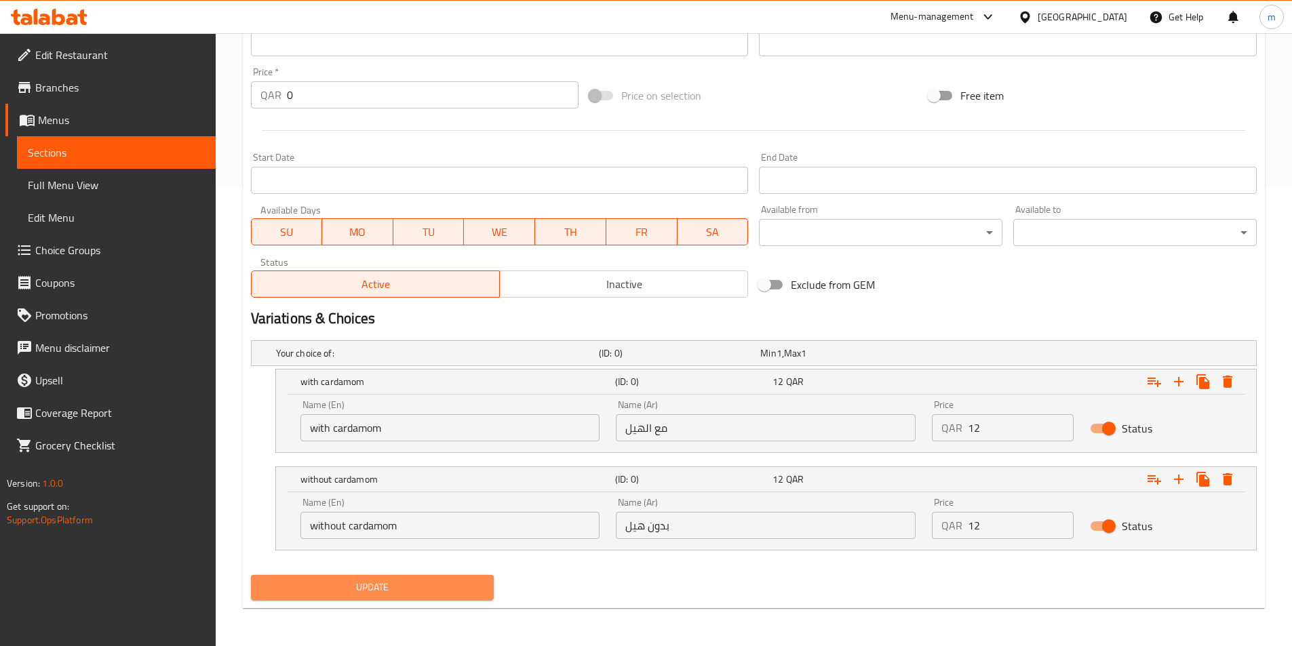
click at [470, 587] on span "Update" at bounding box center [373, 587] width 222 height 17
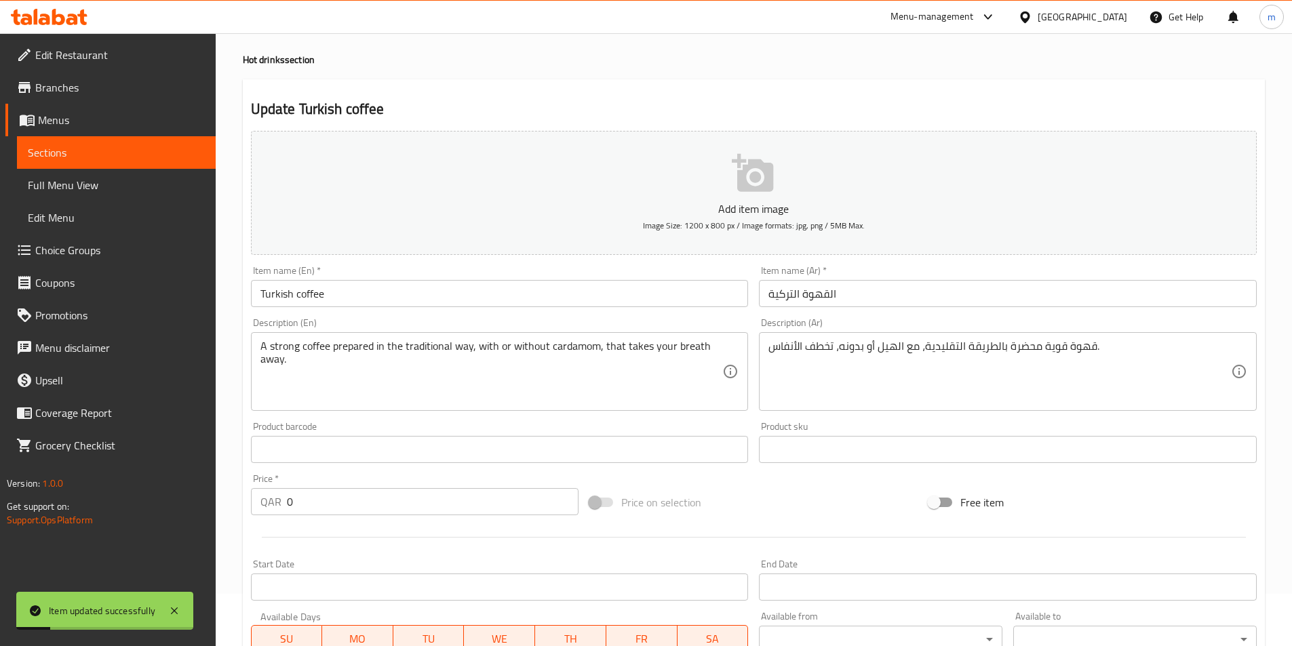
scroll to position [0, 0]
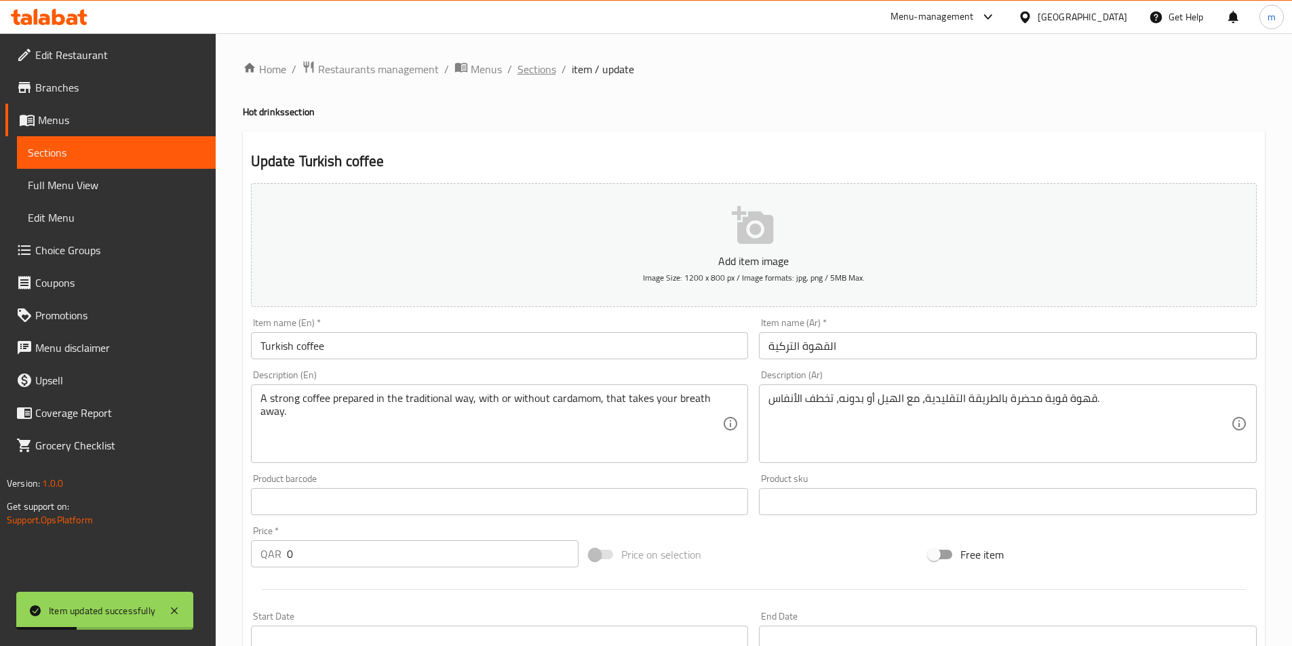
click at [540, 73] on span "Sections" at bounding box center [536, 69] width 39 height 16
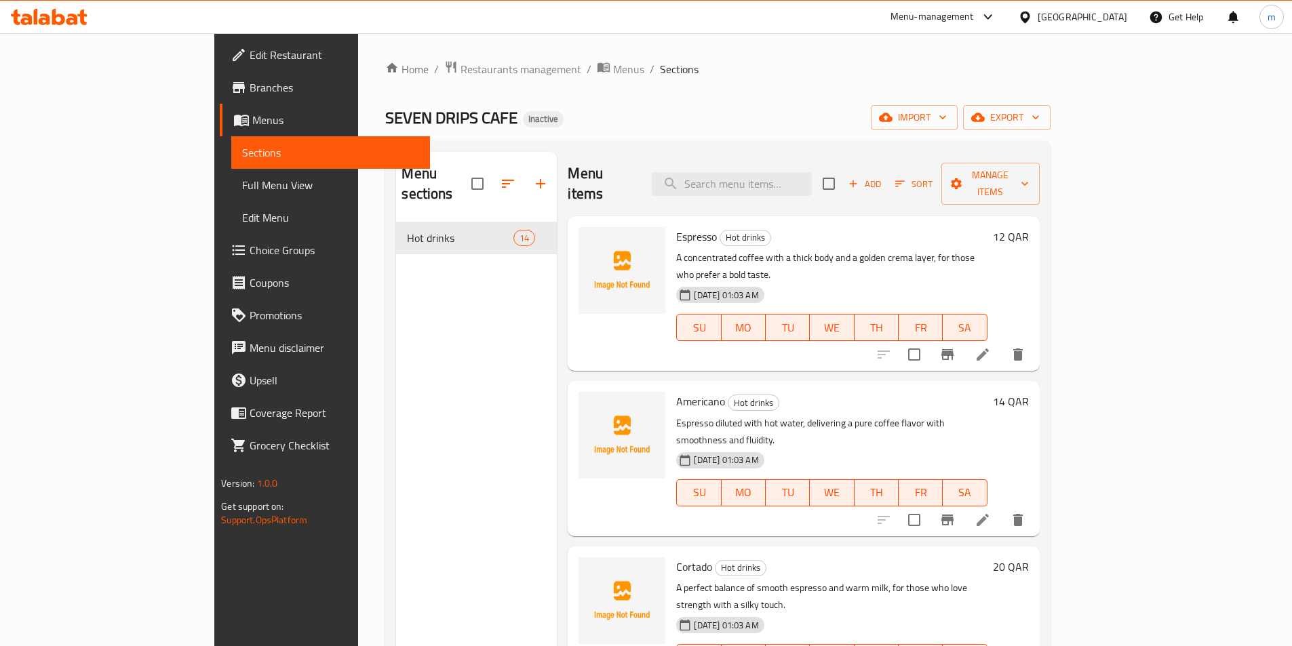
click at [807, 91] on div "Home / Restaurants management / Menus / Sections SEVEN DRIPS CAFE Inactive impo…" at bounding box center [717, 434] width 664 height 749
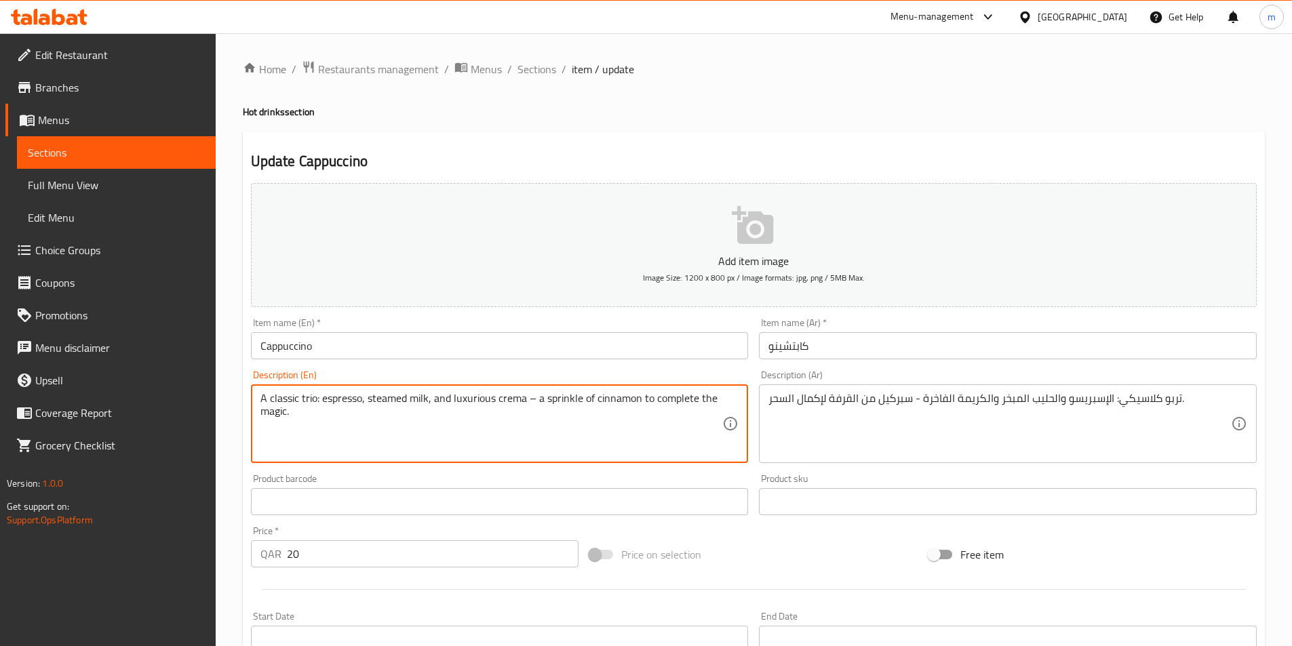
click at [573, 397] on textarea "A classic trio: espresso, steamed milk, and luxurious crema – a sprinkle of cin…" at bounding box center [491, 424] width 462 height 64
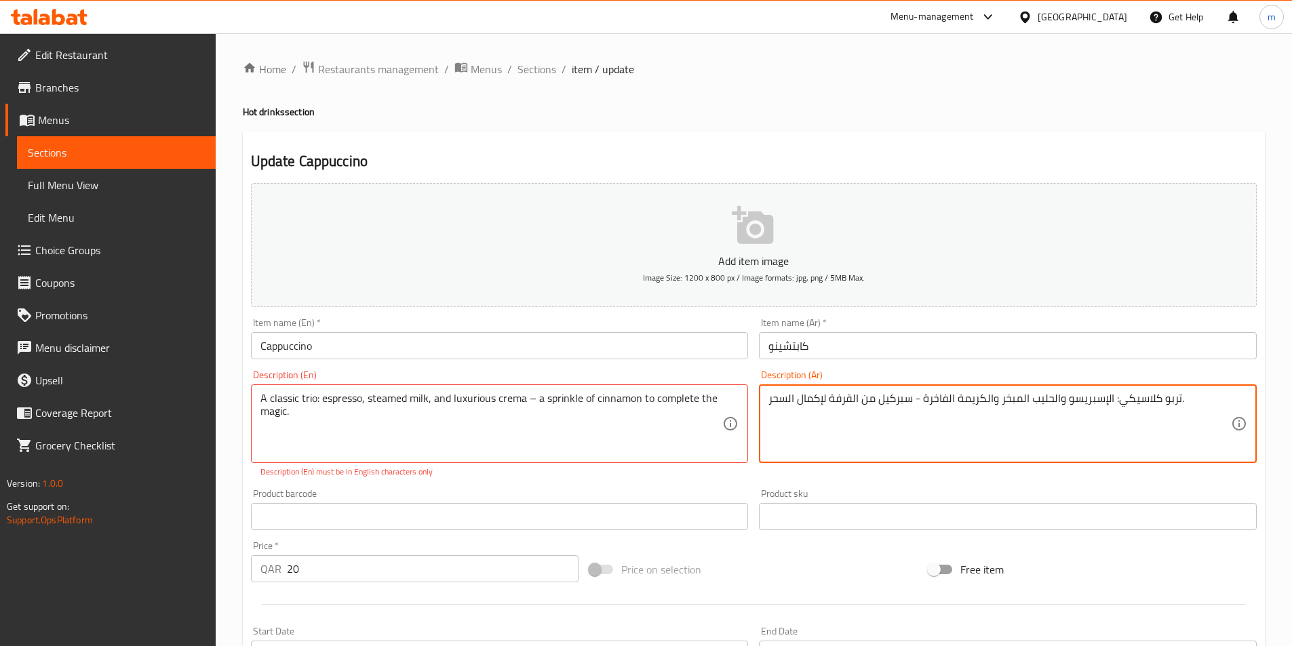
click at [886, 404] on textarea "تربو كلاسيكي: الإسبريسو والحليب المبخر والكريمة الفاخرة - سبركيل من القرفة لإكم…" at bounding box center [999, 424] width 462 height 64
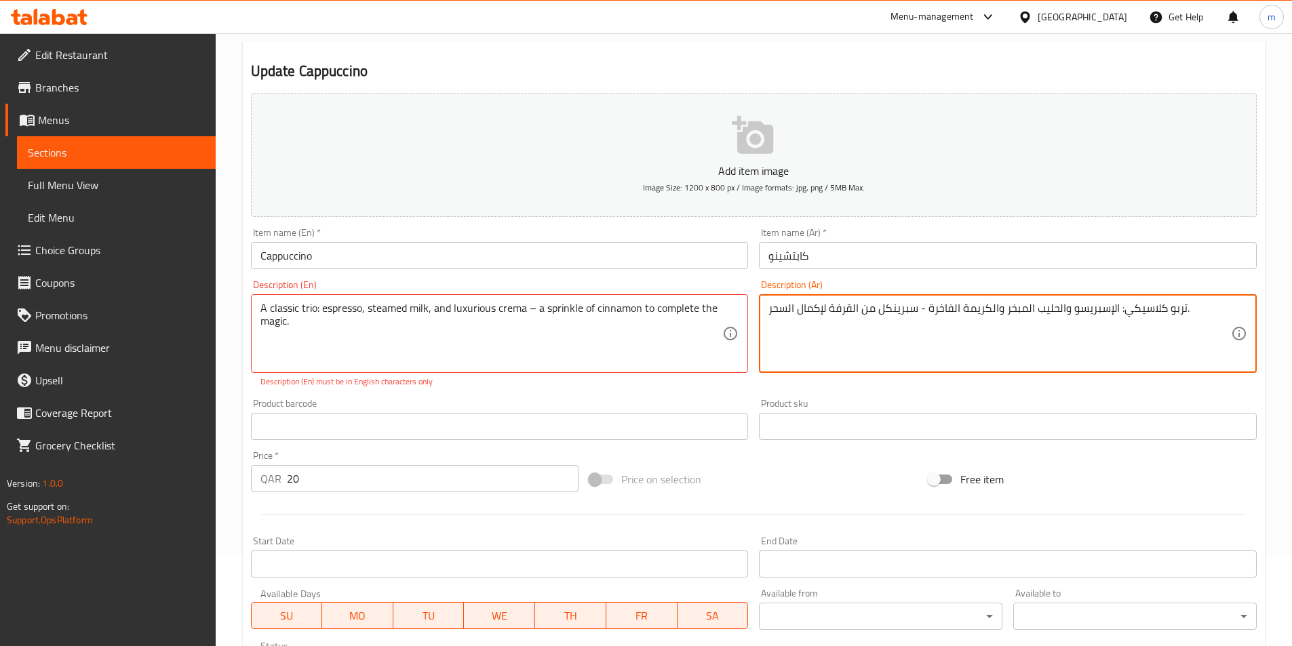
scroll to position [327, 0]
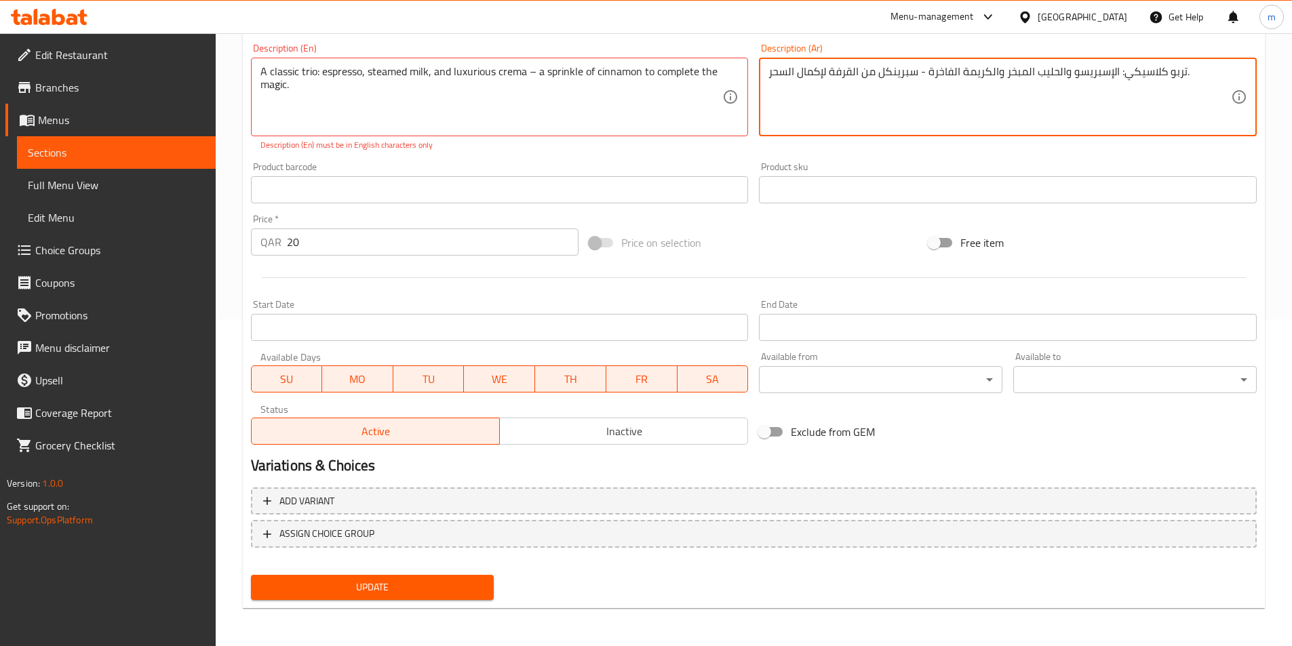
type textarea "تربو كلاسيكي: الإسبريسو والحليب المبخر والكريمة الفاخرة - سبرينكل من القرفة لإك…"
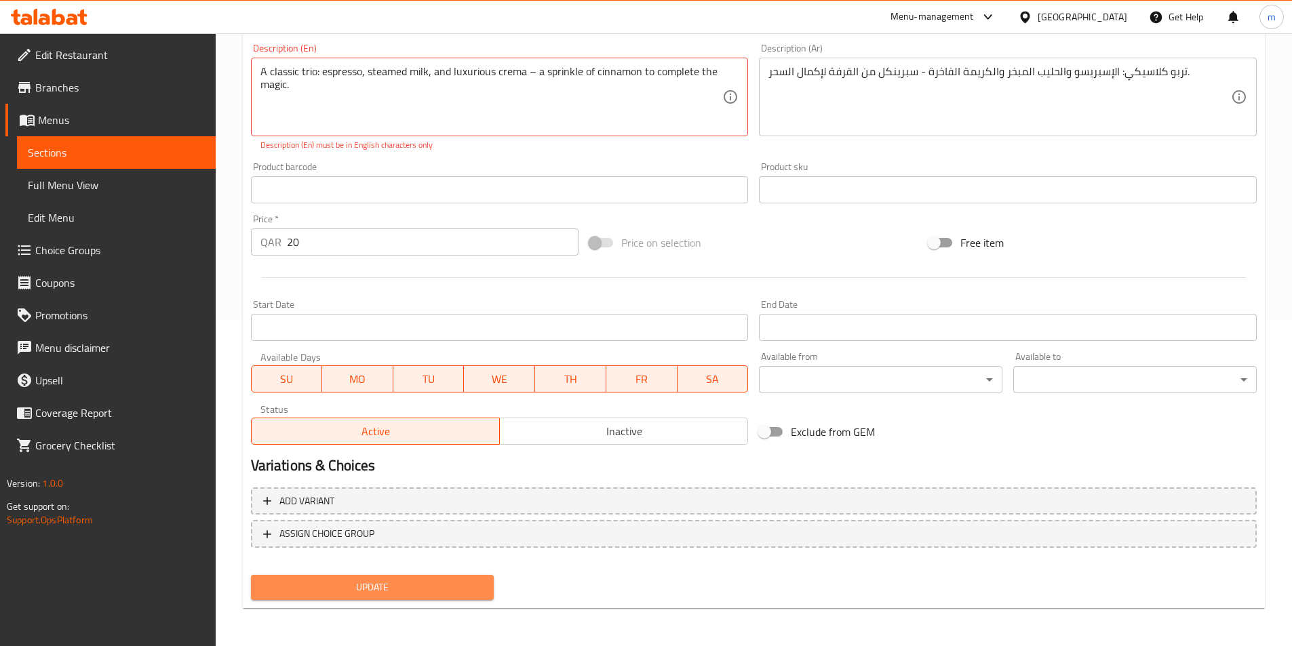
click at [461, 586] on span "Update" at bounding box center [373, 587] width 222 height 17
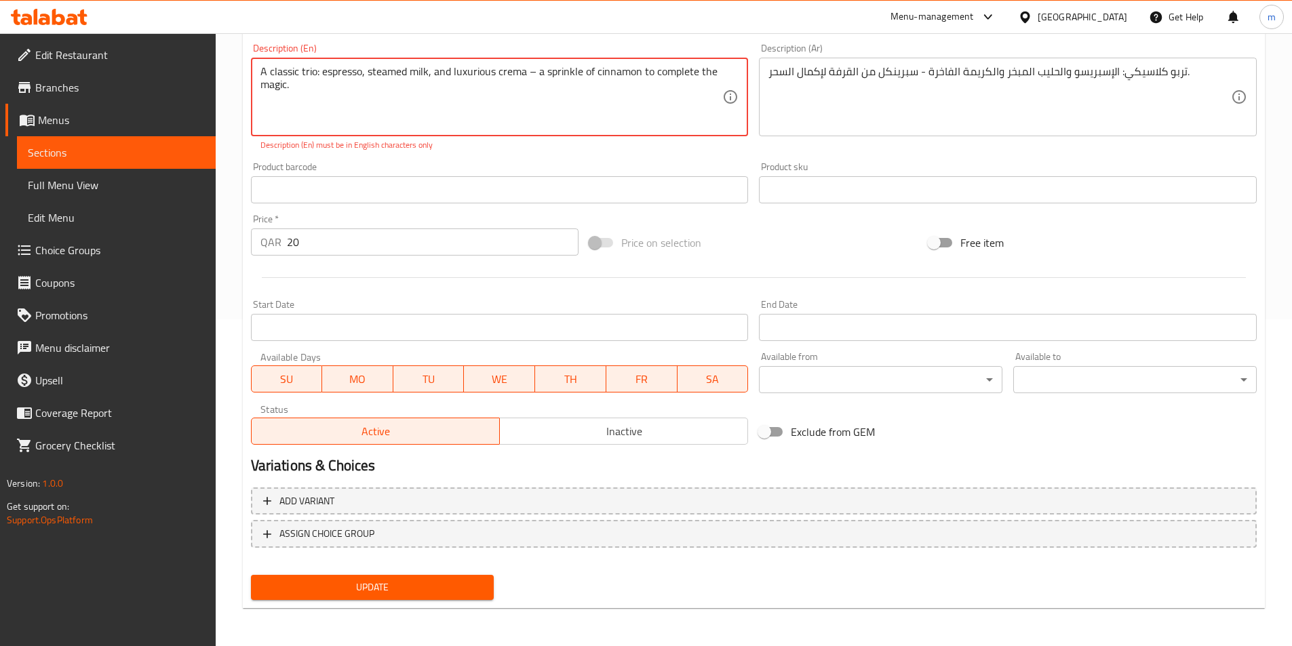
click at [319, 81] on textarea "A classic trio: espresso, steamed milk, and luxurious crema – a sprinkle of cin…" at bounding box center [491, 97] width 462 height 64
click at [429, 586] on span "Update" at bounding box center [373, 587] width 222 height 17
click at [530, 71] on textarea "A classic trio espresso, steamed milk, and luxurious crema – a sprinkle of cinn…" at bounding box center [491, 97] width 462 height 64
click at [527, 71] on textarea "A classic trio espresso, steamed milk, and luxurious crema – a sprinkle of cinn…" at bounding box center [491, 97] width 462 height 64
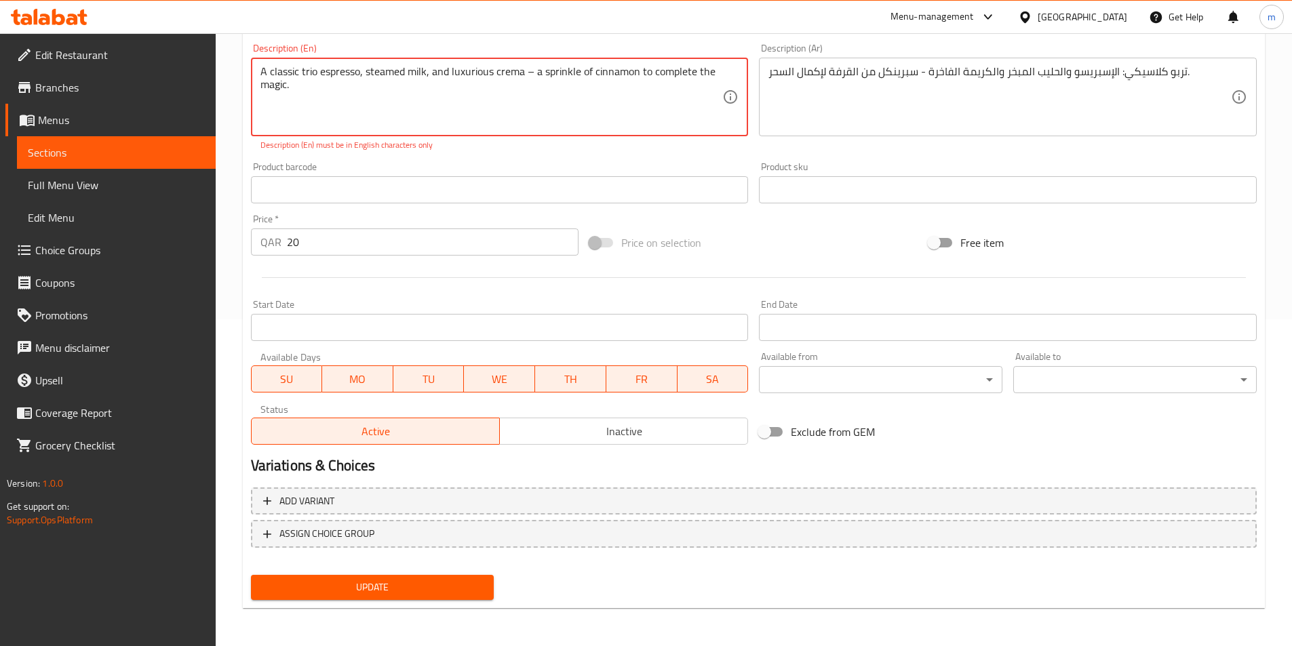
click at [527, 71] on textarea "A classic trio espresso, steamed milk, and luxurious crema – a sprinkle of cinn…" at bounding box center [491, 97] width 462 height 64
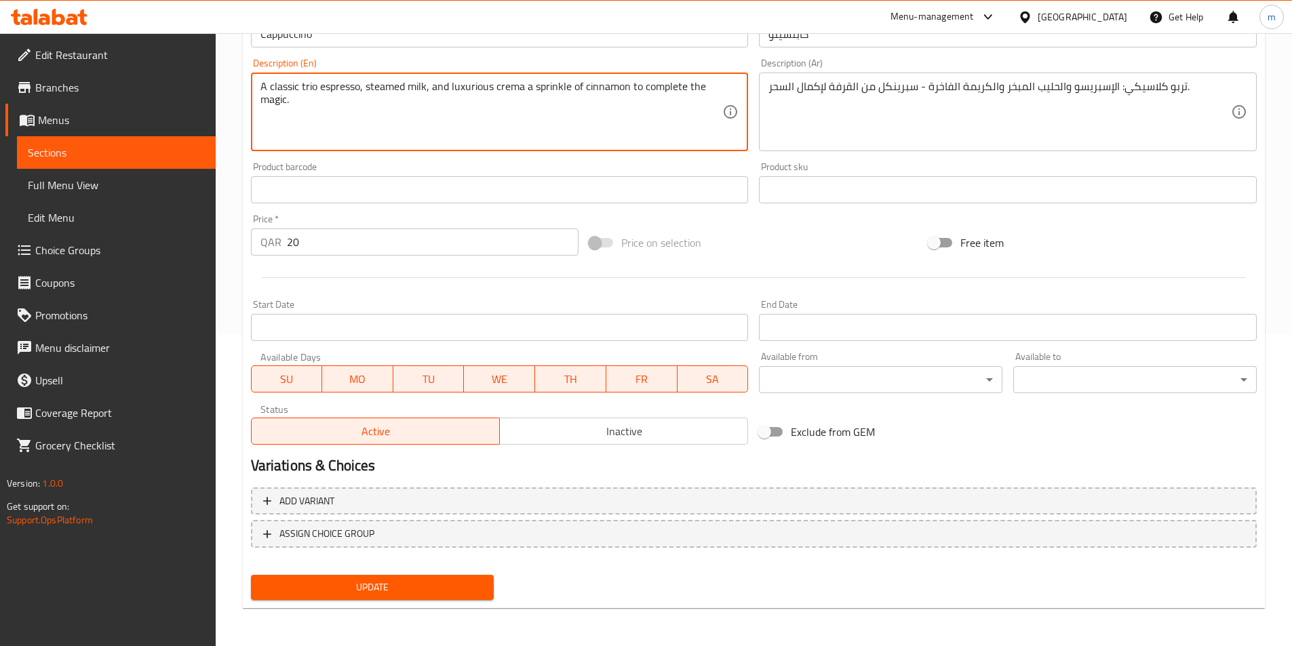
scroll to position [312, 0]
type textarea "A classic trio espresso, steamed milk, and luxurious crema a sprinkle of cinnam…"
click at [472, 584] on span "Update" at bounding box center [373, 587] width 222 height 17
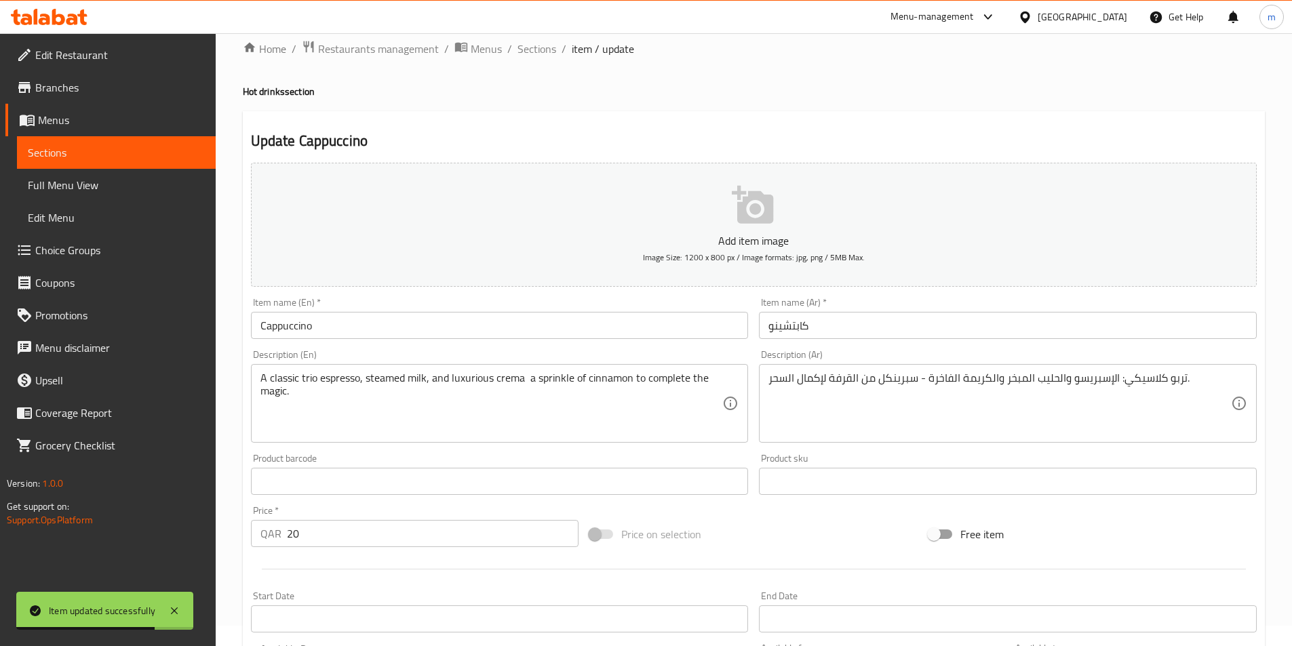
scroll to position [0, 0]
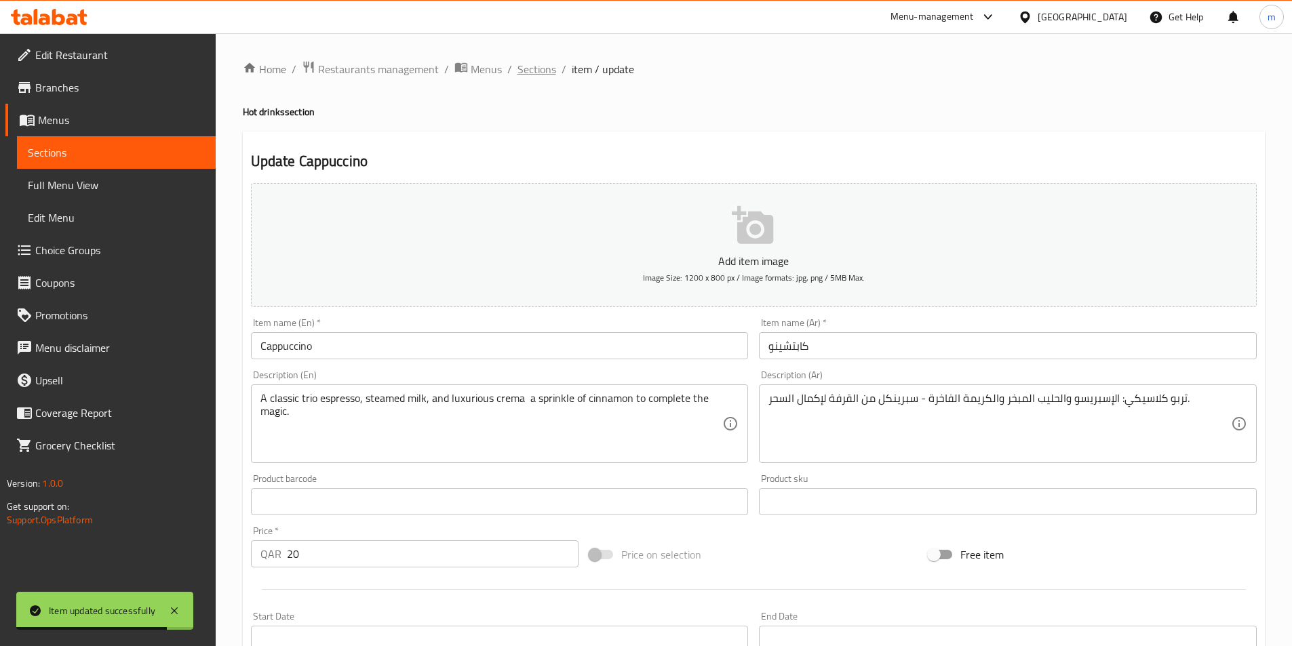
click at [536, 68] on span "Sections" at bounding box center [536, 69] width 39 height 16
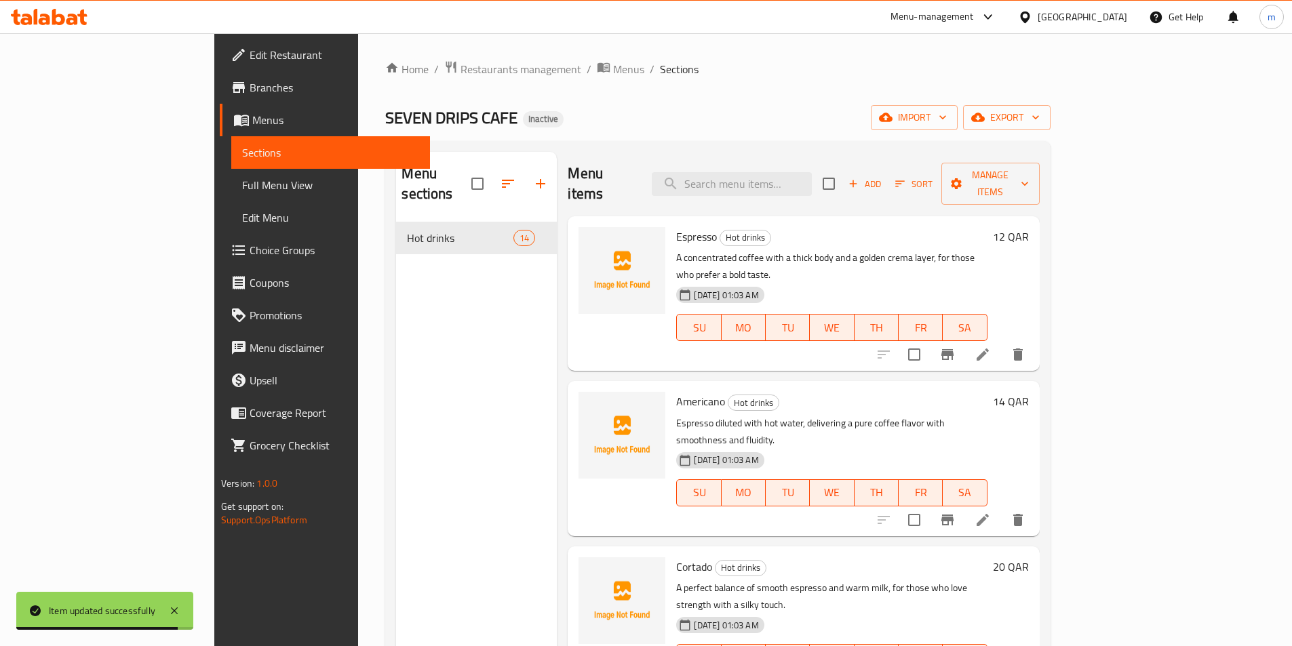
click at [659, 64] on ol "Home / Restaurants management / Menus / Sections" at bounding box center [717, 69] width 664 height 18
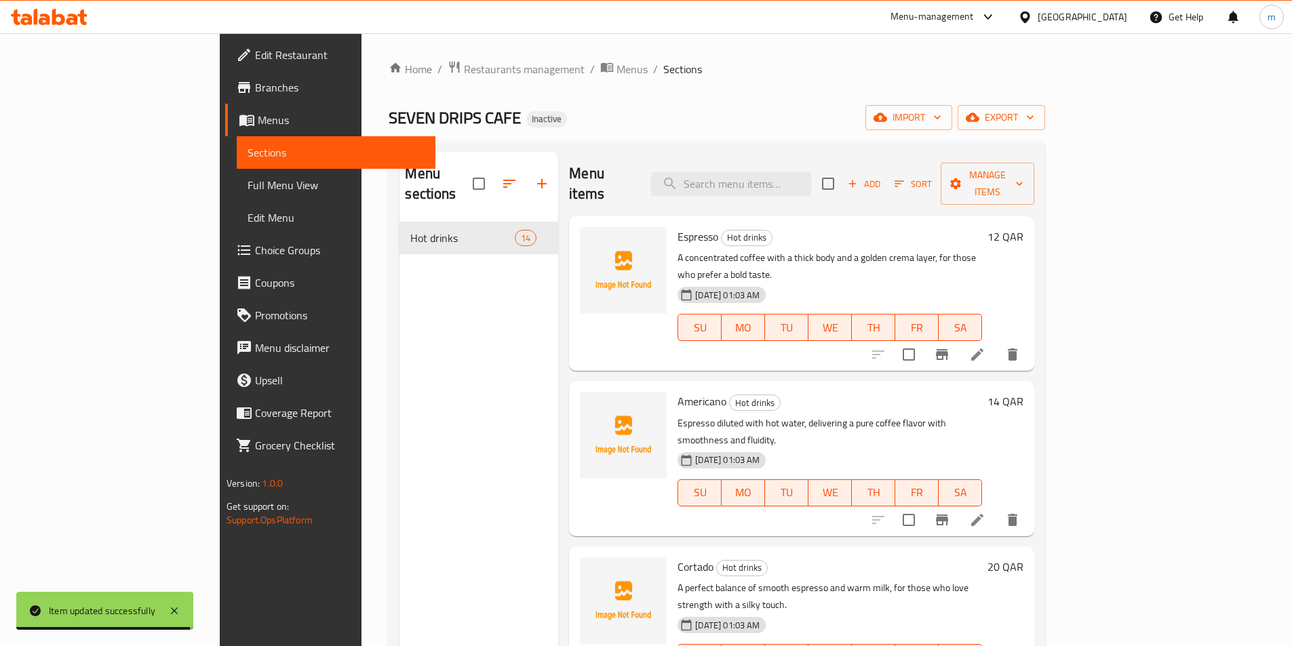
scroll to position [190, 0]
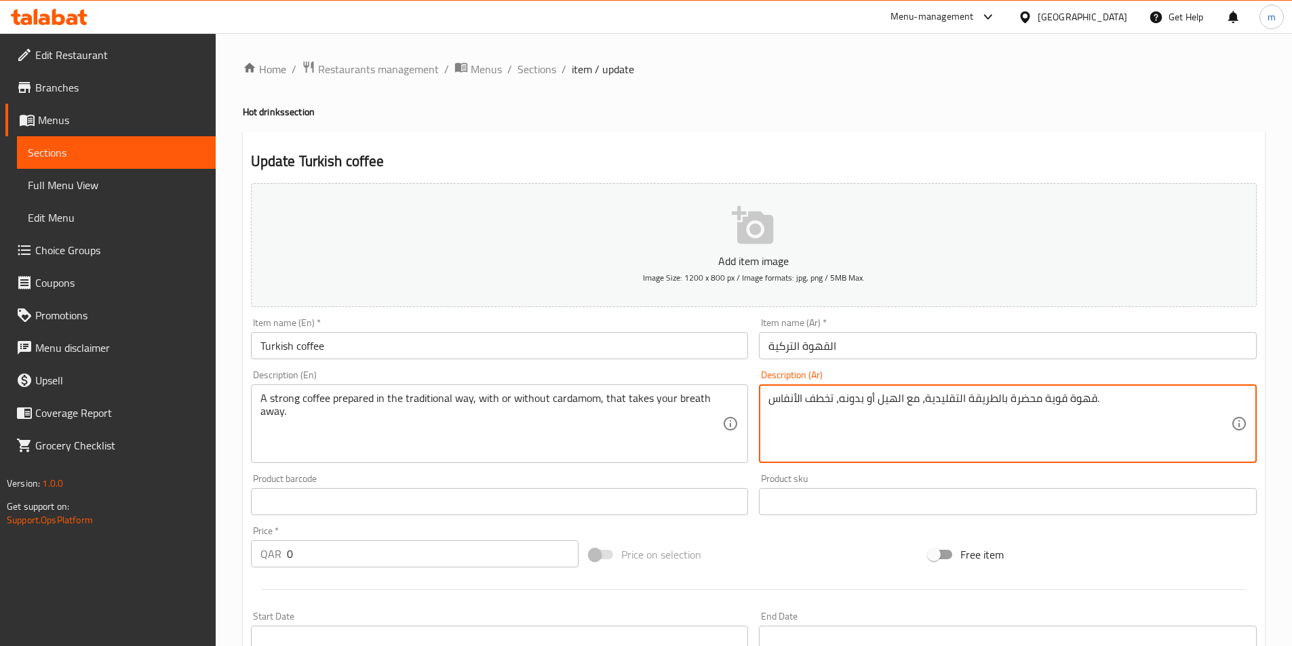
click at [893, 406] on textarea "قهوة قوية محضرة بالطريقة التقليدية، مع الهيل أو بدونه، تخطف الأنفاس." at bounding box center [999, 424] width 462 height 64
click at [843, 405] on textarea "قهوة قوية محضرة بالطريقة التقليدية، مع أو بدونه، تخطف الأنفاس." at bounding box center [999, 424] width 462 height 64
click at [840, 407] on textarea "قهوة قوية محضرة بالطريقة التقليدية، مع أو بدونه، تخطف الأنفاس." at bounding box center [999, 424] width 462 height 64
paste textarea "الهيل"
click at [867, 403] on textarea "قهوة قوية محضرة بالطريقة التقليدية، مع أو بدونالهيل ، تخطف الأنفاس." at bounding box center [999, 424] width 462 height 64
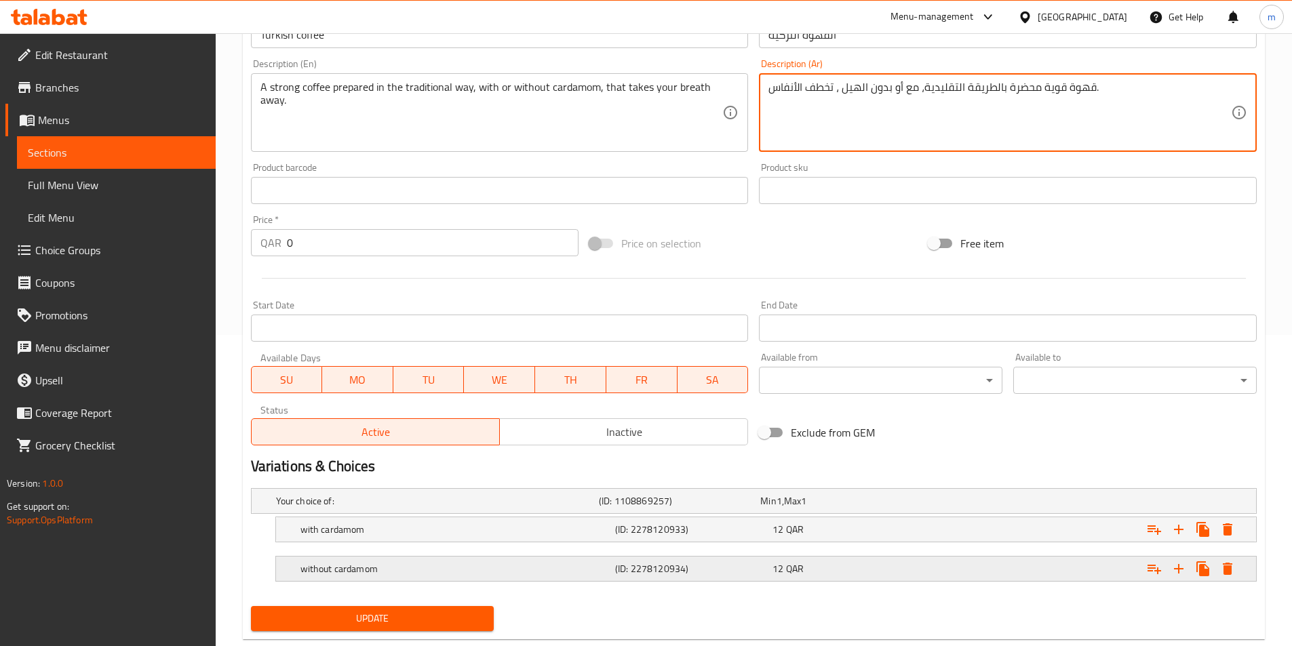
scroll to position [342, 0]
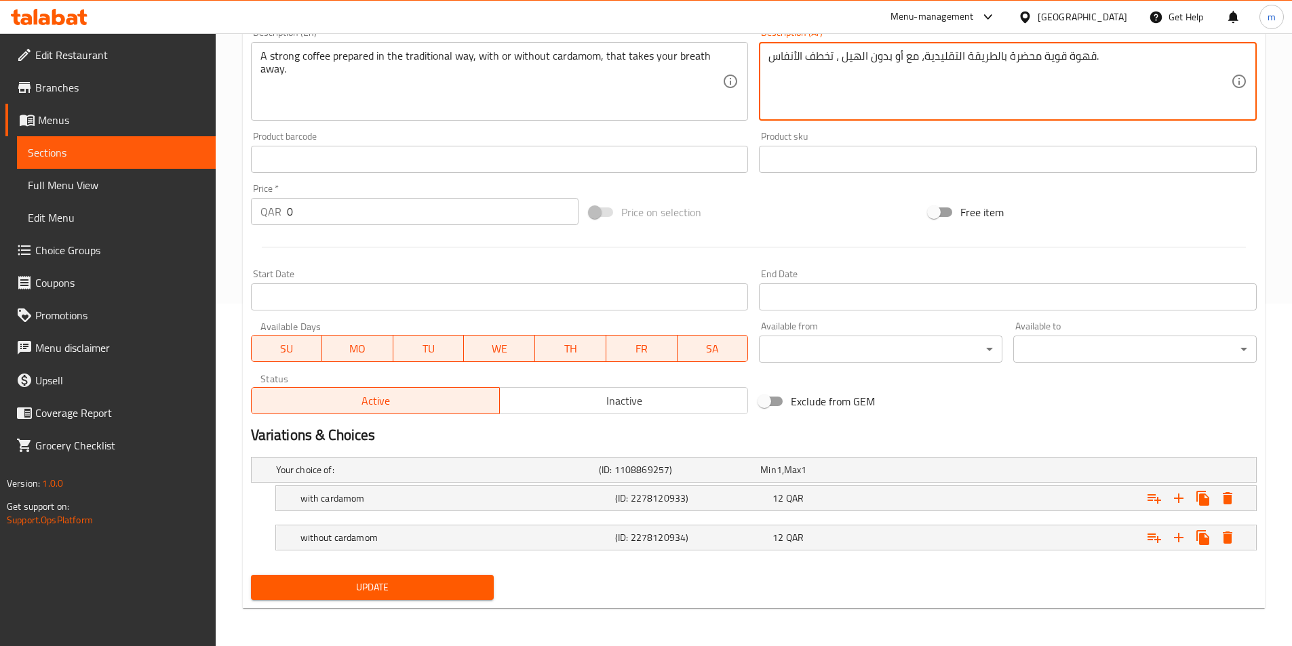
type textarea "قهوة قوية محضرة بالطريقة التقليدية، مع أو بدون الهيل ، تخطف الأنفاس."
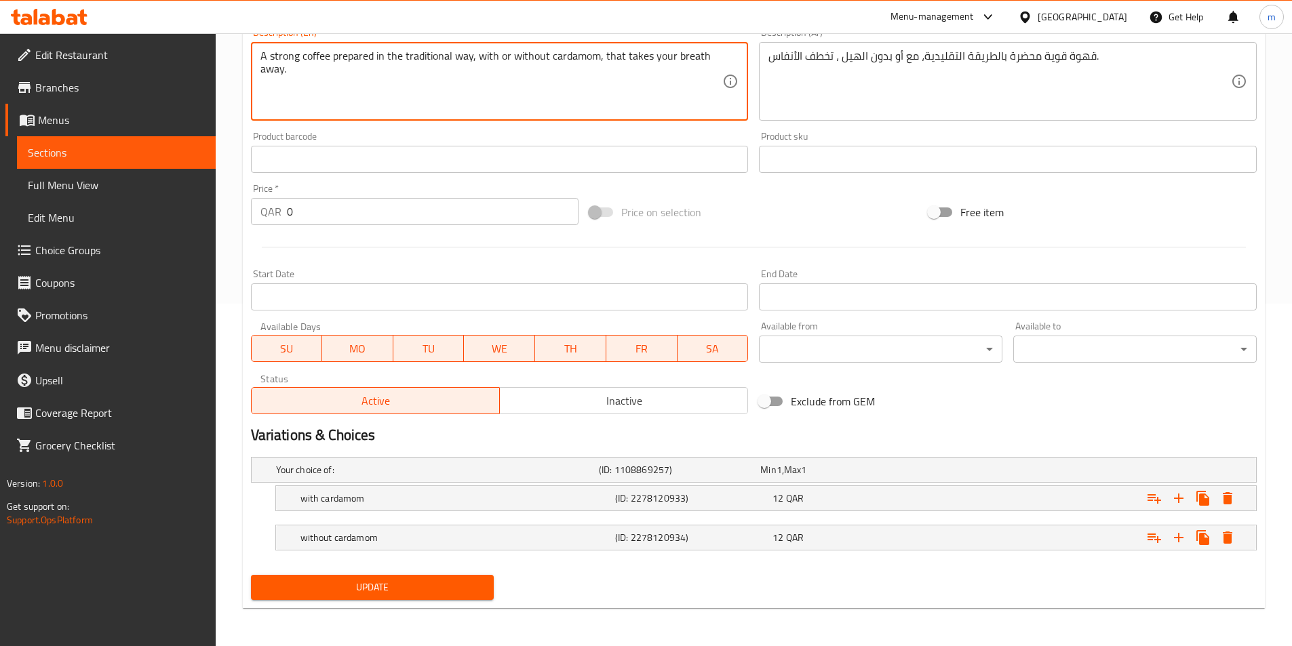
drag, startPoint x: 603, startPoint y: 63, endPoint x: 706, endPoint y: 69, distance: 102.6
type textarea "A strong coffee prepared in the traditional way, with or without cardamom"
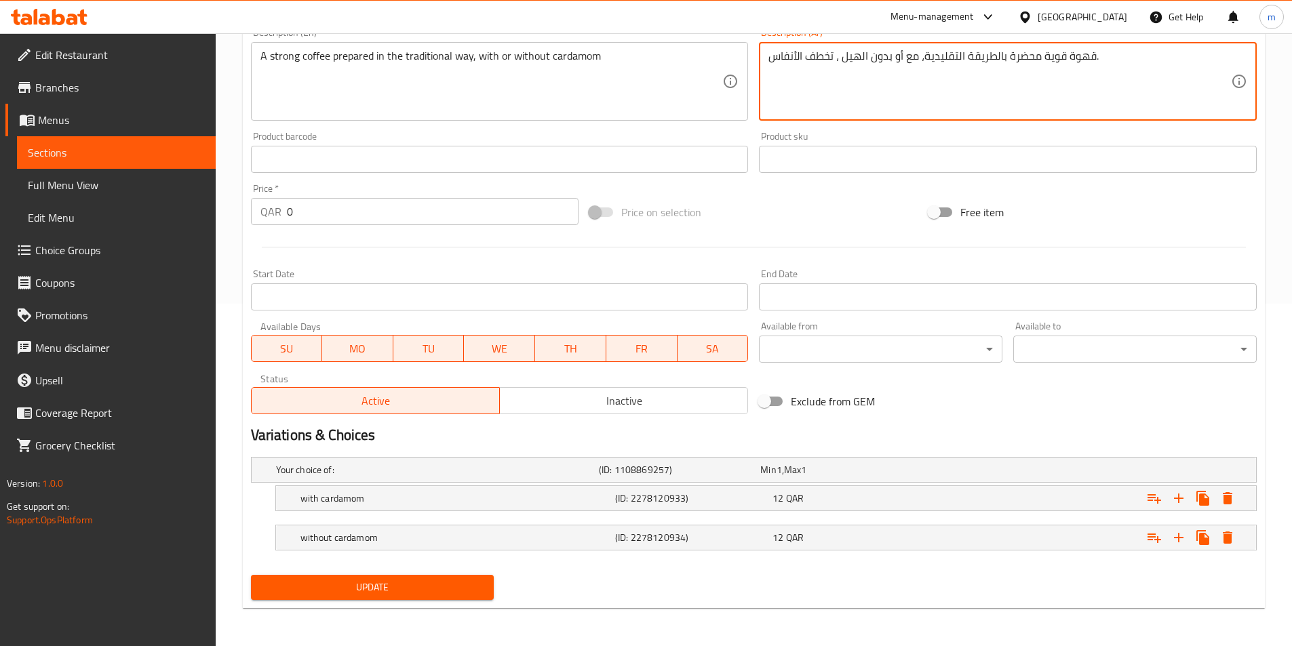
drag, startPoint x: 842, startPoint y: 63, endPoint x: 736, endPoint y: 55, distance: 106.8
type textarea "قهوة قوية محضرة بالطريقة التقليدية، مع أو بدون الهيل."
click at [481, 593] on span "Update" at bounding box center [373, 587] width 222 height 17
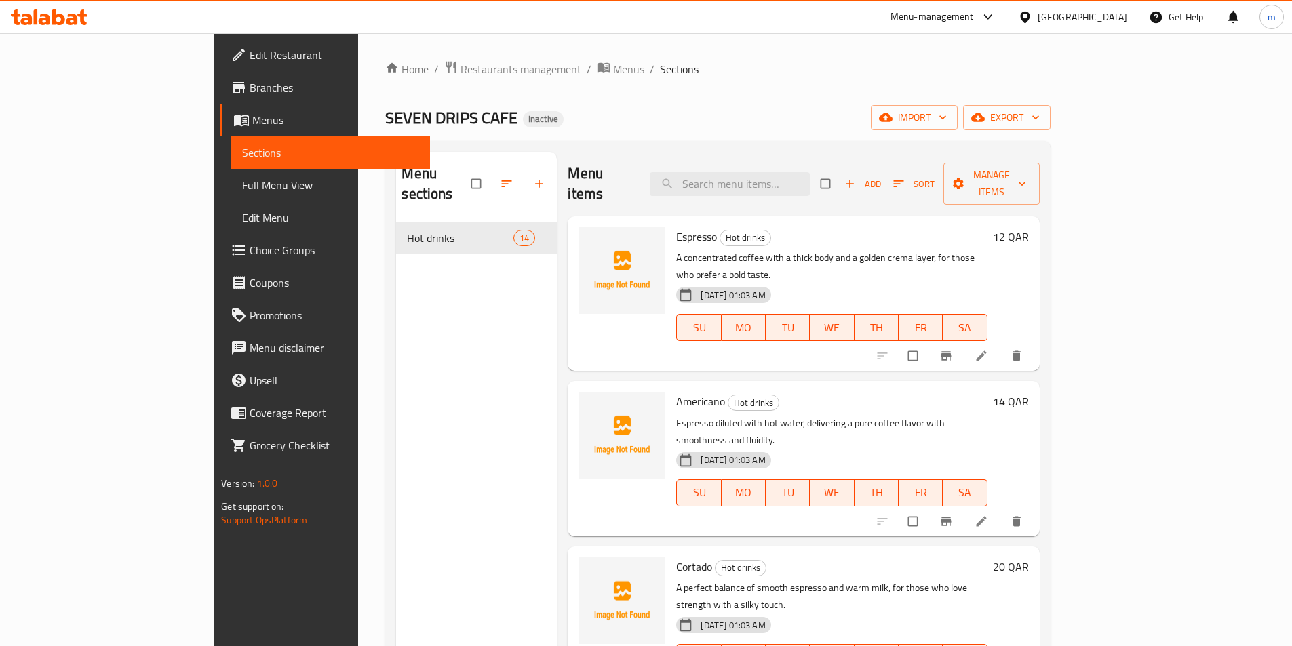
click at [242, 189] on span "Full Menu View" at bounding box center [330, 185] width 177 height 16
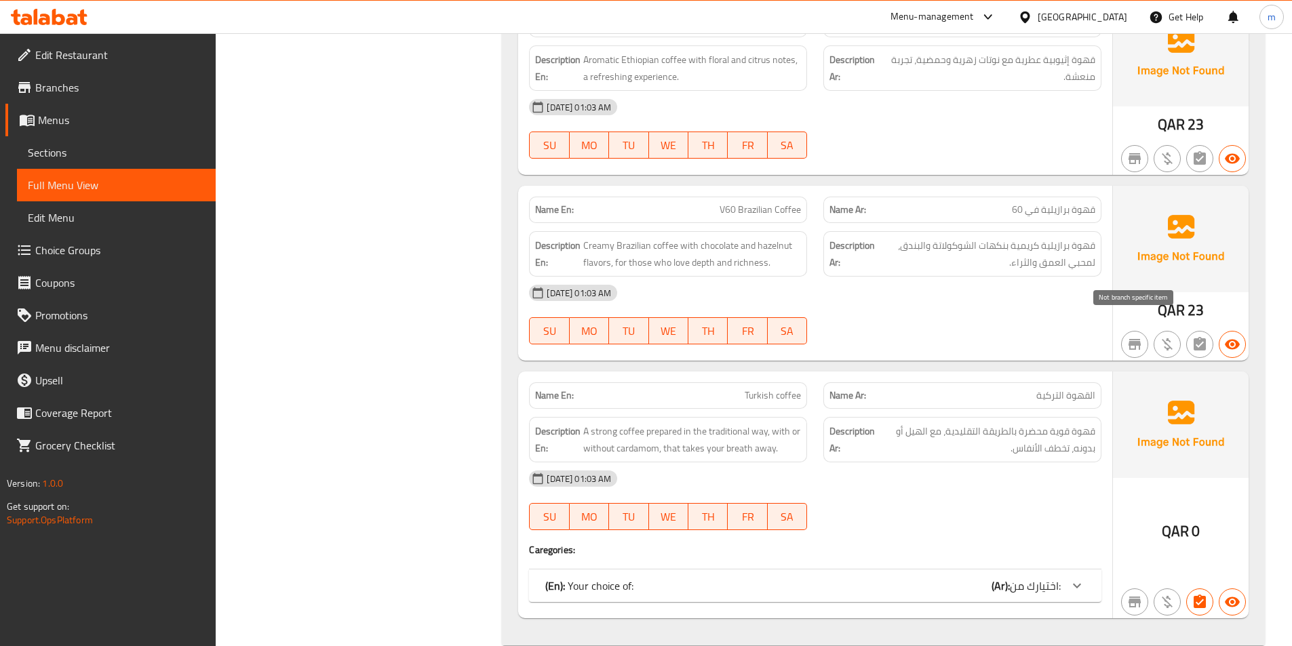
scroll to position [2301, 0]
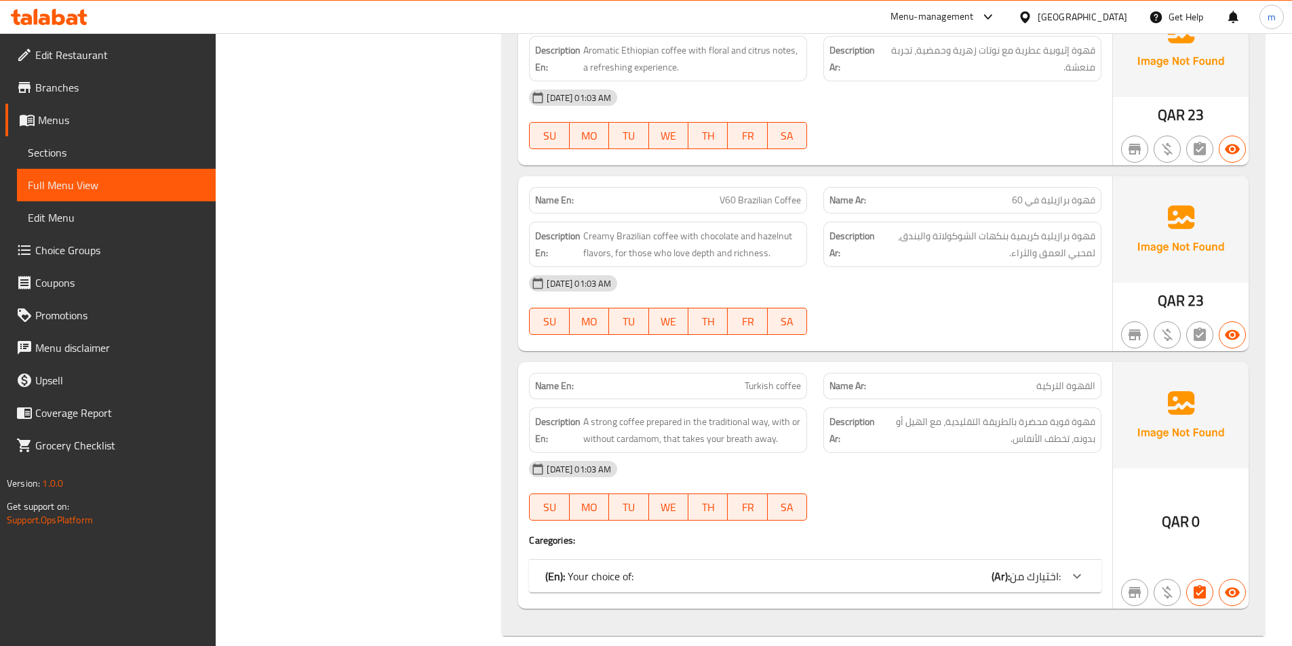
click at [994, 566] on b "(Ar):" at bounding box center [1000, 576] width 18 height 20
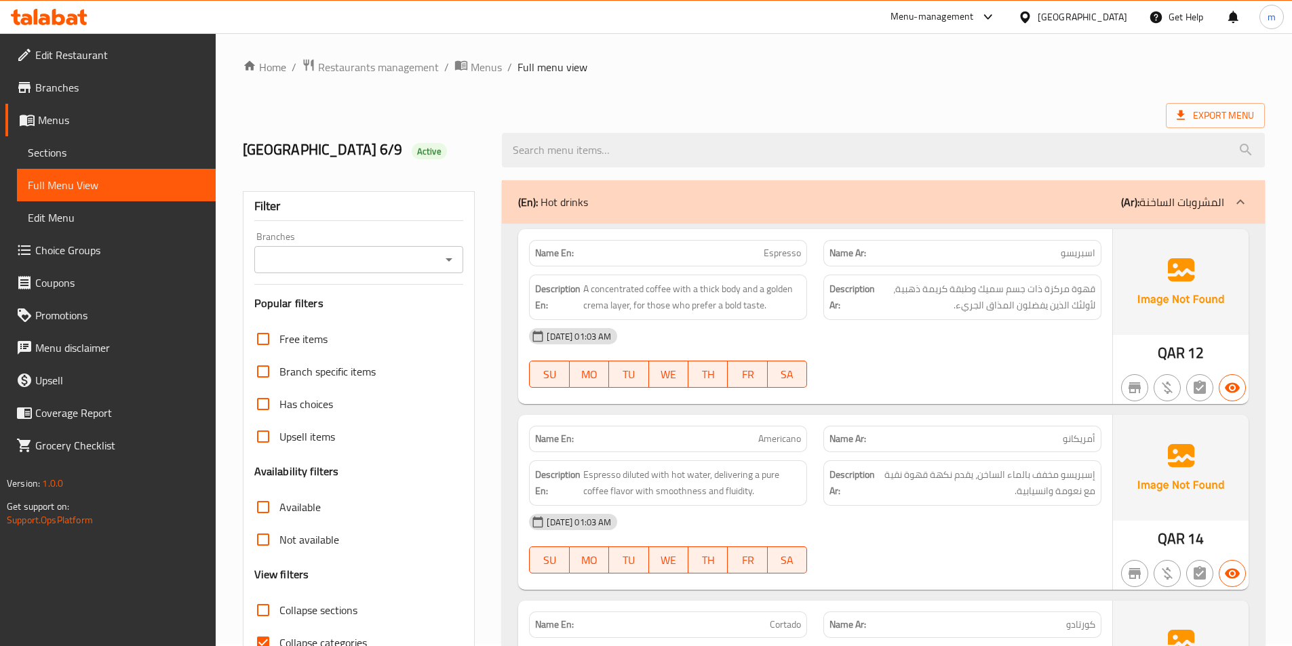
scroll to position [0, 0]
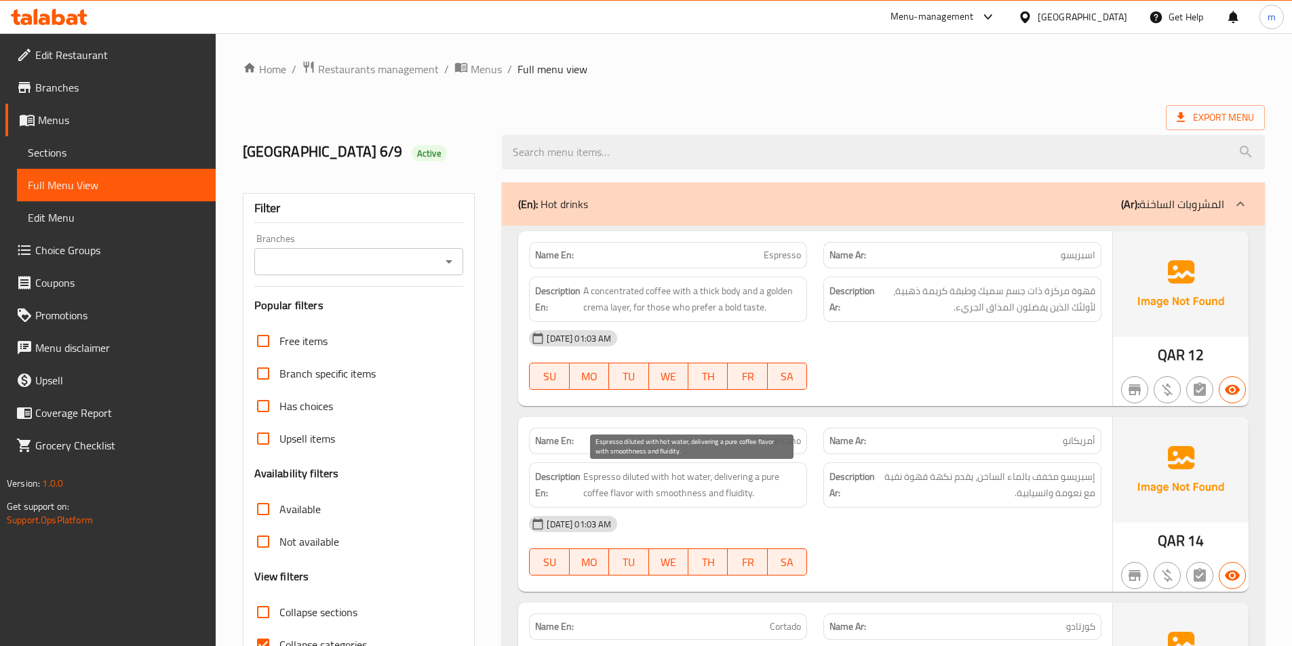
click at [735, 481] on span "Espresso diluted with hot water, delivering a pure coffee flavor with smoothnes…" at bounding box center [692, 485] width 218 height 33
copy span "delivering"
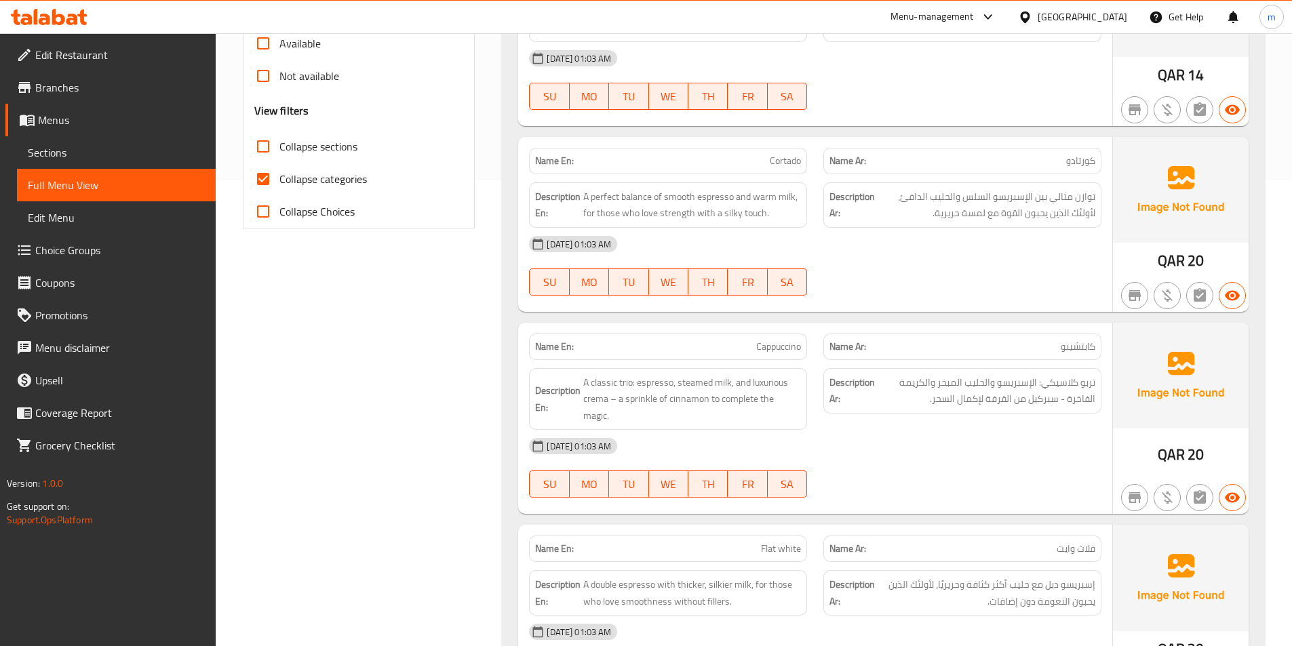
scroll to position [475, 0]
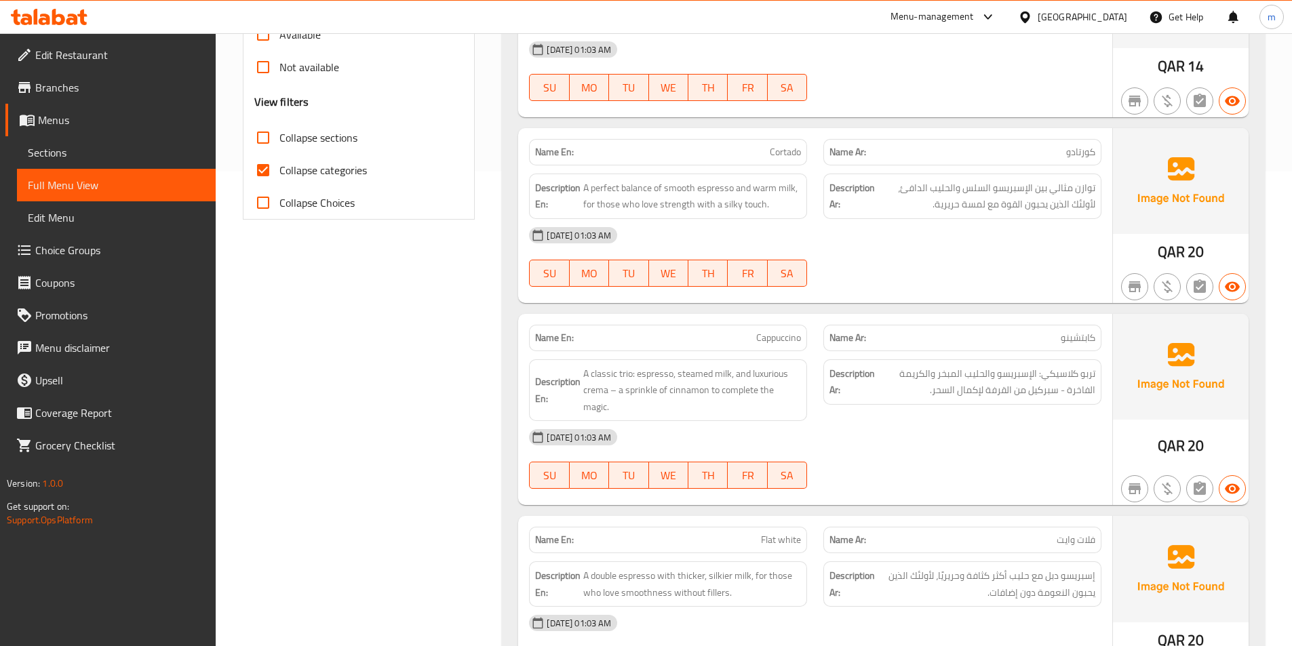
click at [789, 333] on span "Cappuccino" at bounding box center [778, 338] width 45 height 14
copy span "Cappuccino"
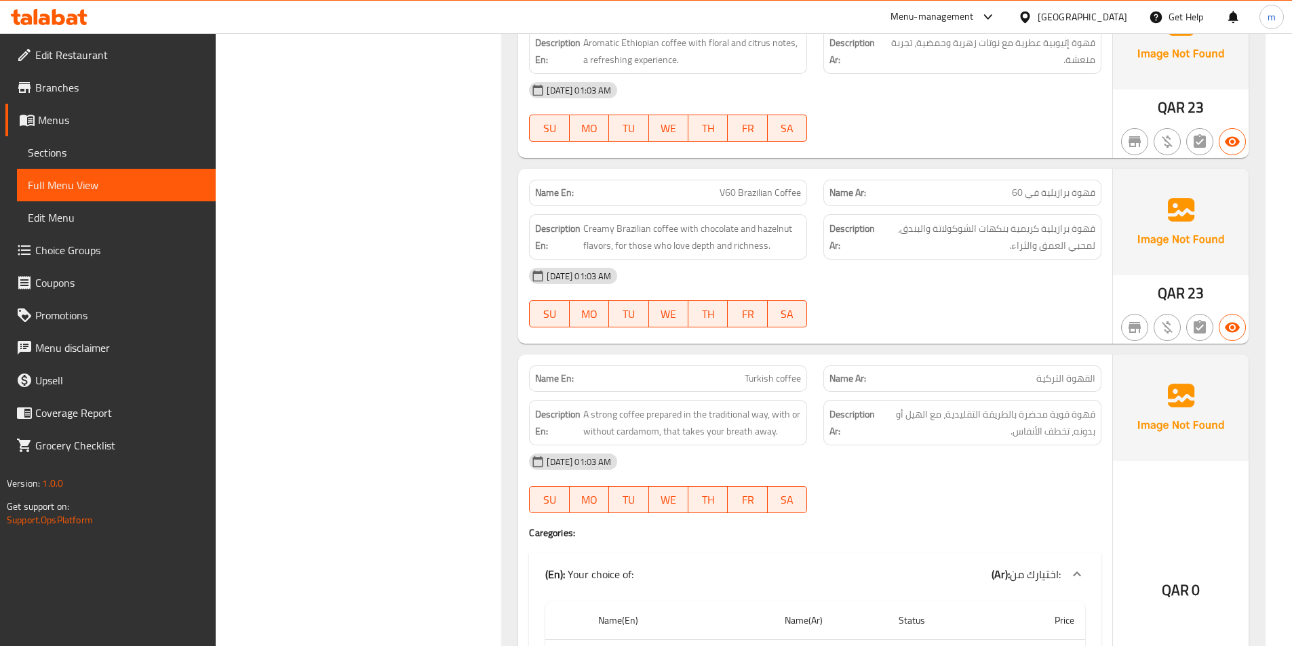
scroll to position [2441, 0]
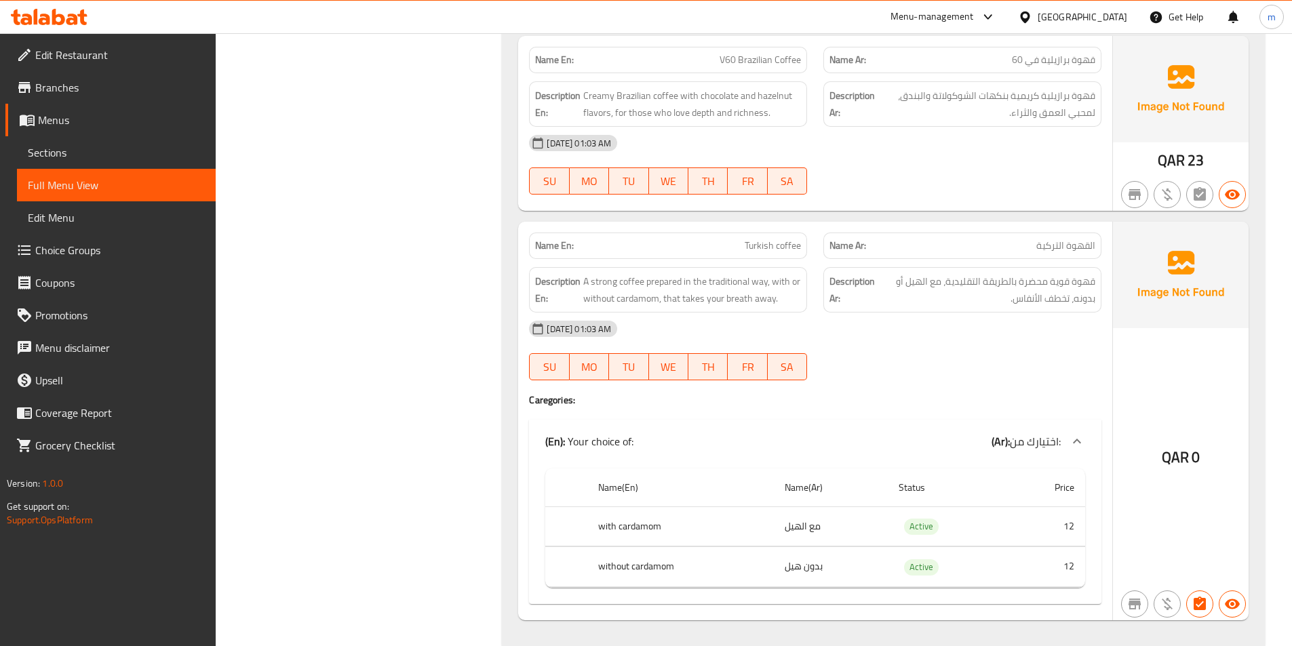
click at [779, 239] on span "Turkish coffee" at bounding box center [773, 246] width 56 height 14
copy span "Turkish coffee"
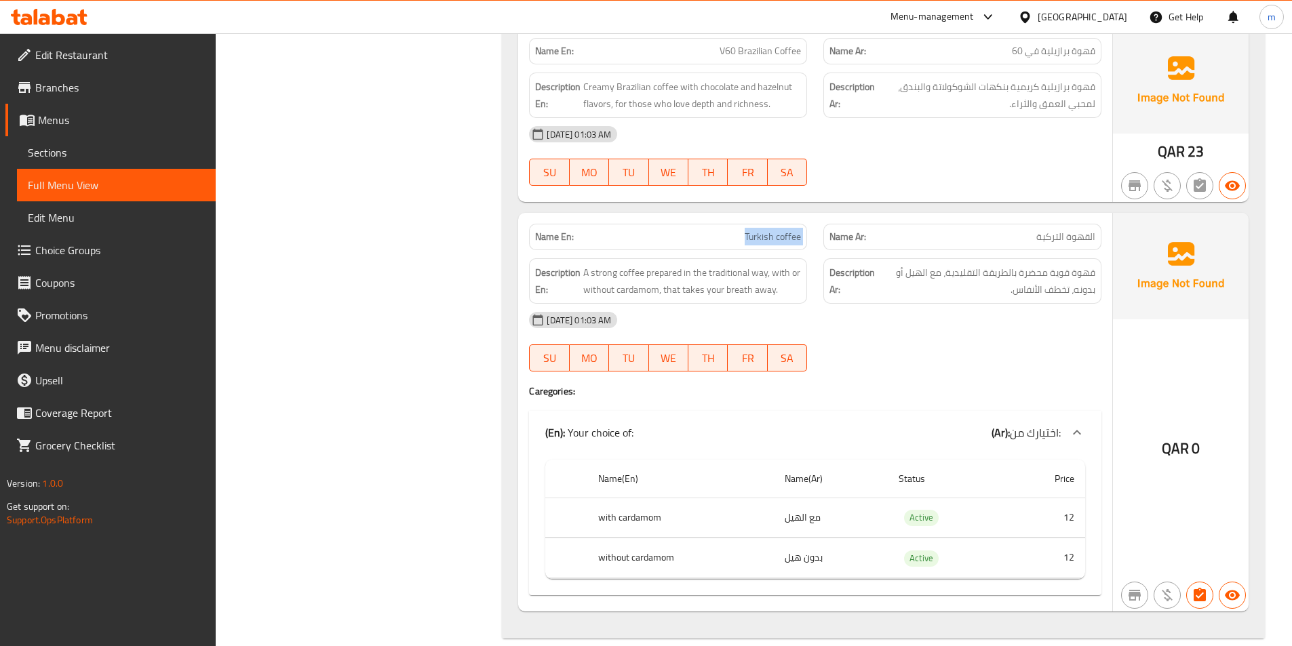
scroll to position [2453, 0]
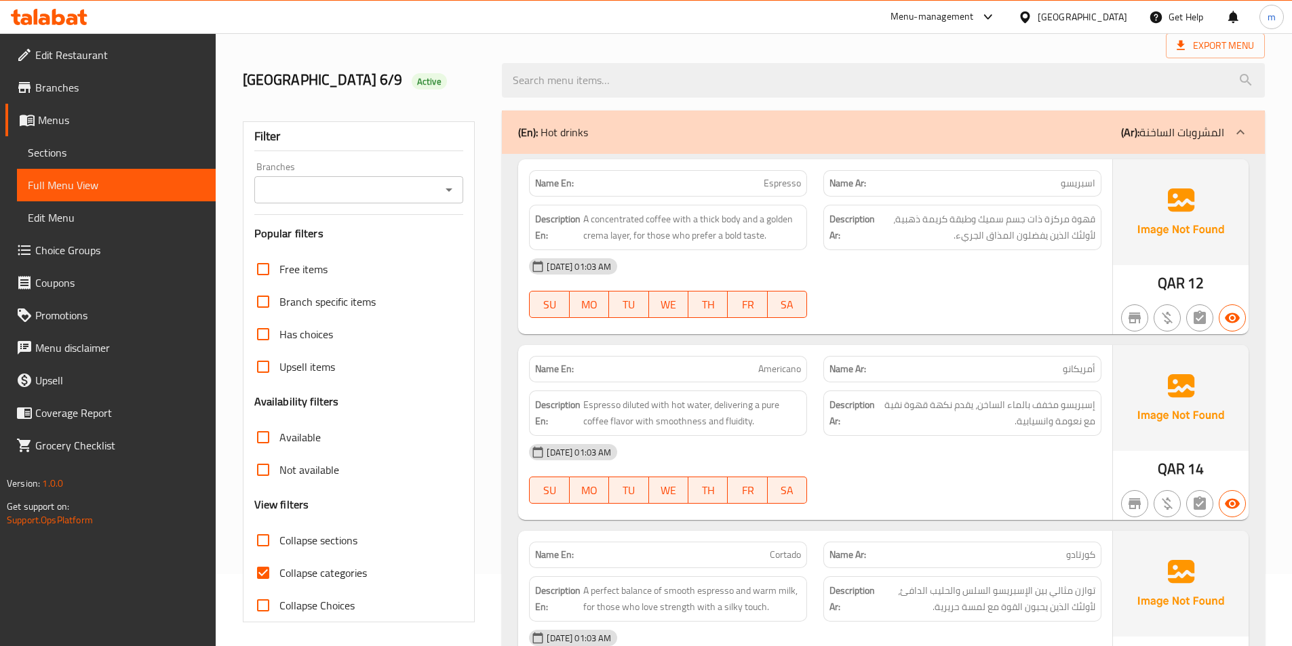
scroll to position [203, 0]
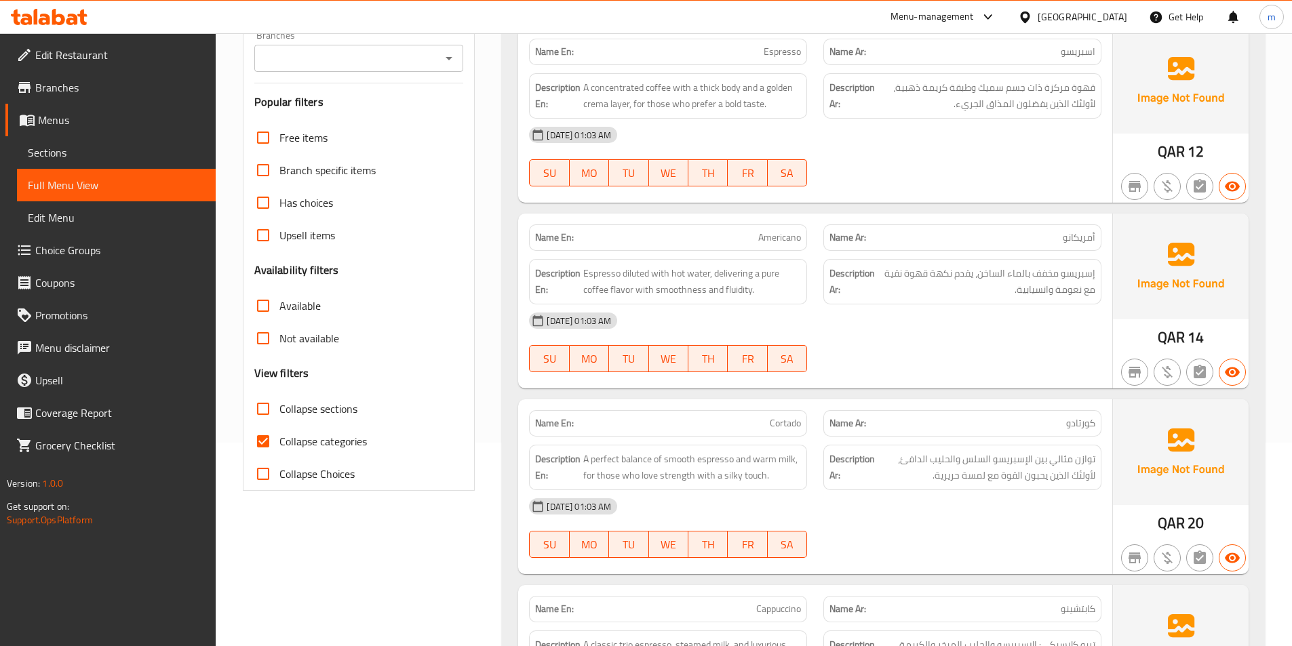
click at [311, 437] on span "Collapse categories" at bounding box center [322, 441] width 87 height 16
click at [279, 437] on input "Collapse categories" at bounding box center [263, 441] width 33 height 33
checkbox input "false"
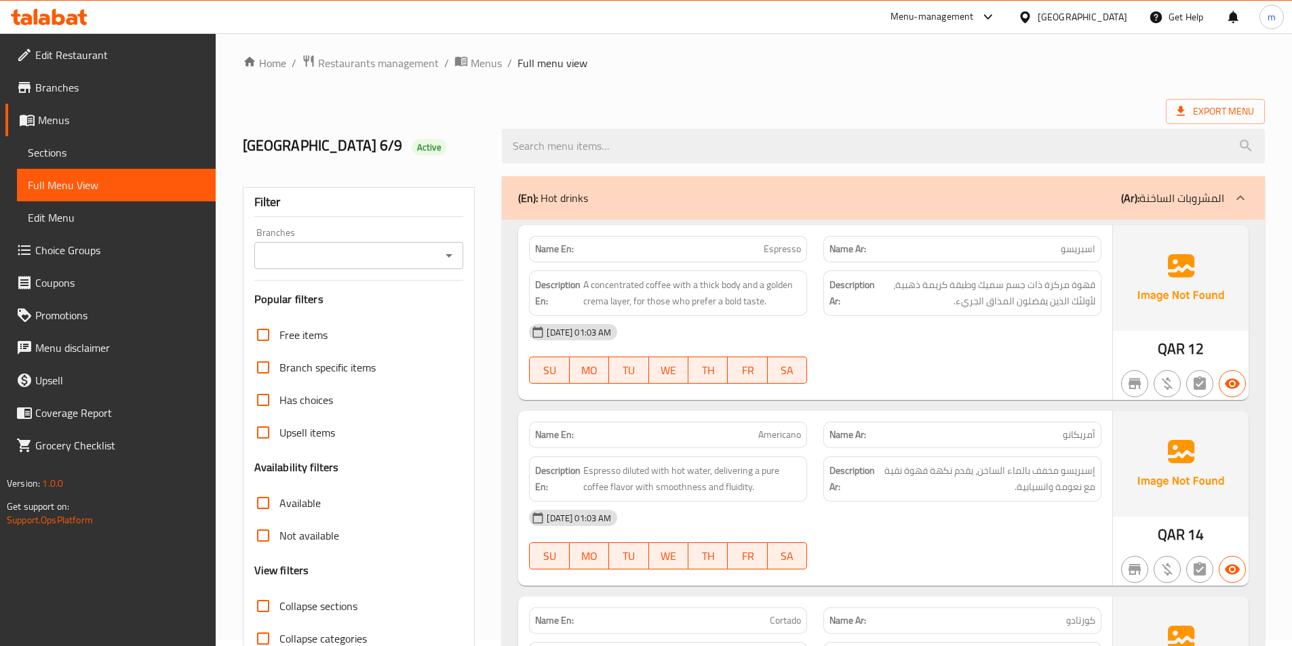
scroll to position [0, 0]
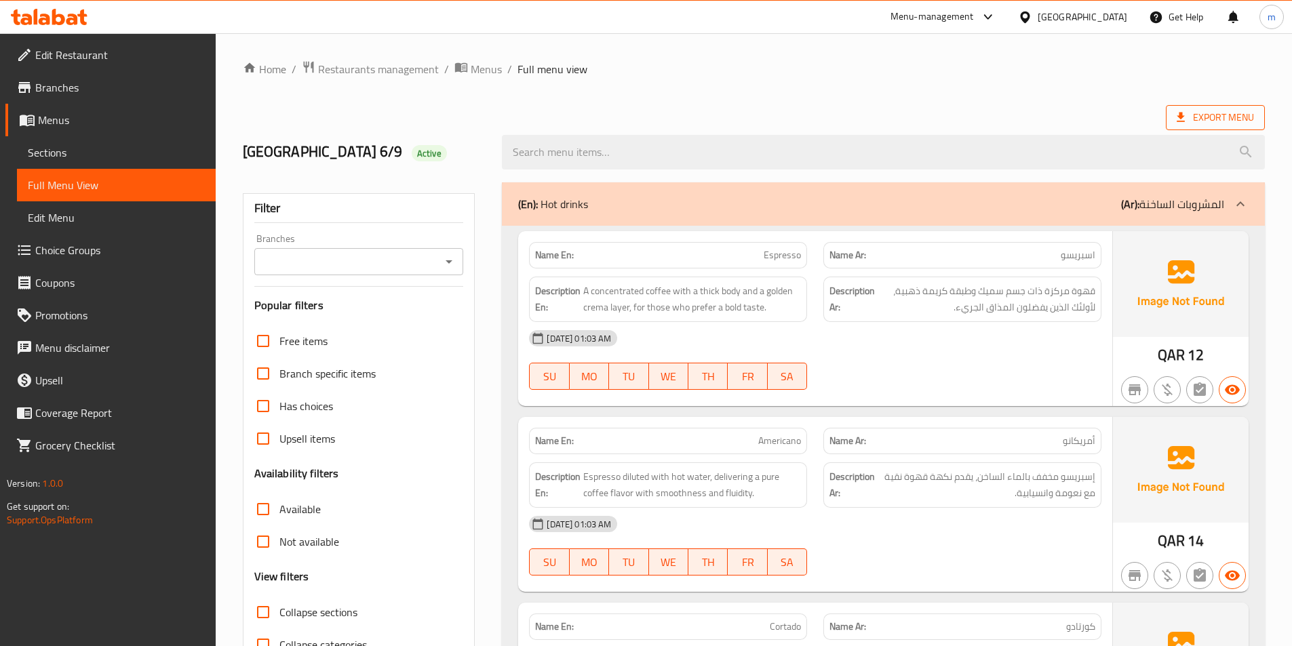
click at [1223, 116] on span "Export Menu" at bounding box center [1214, 117] width 77 height 17
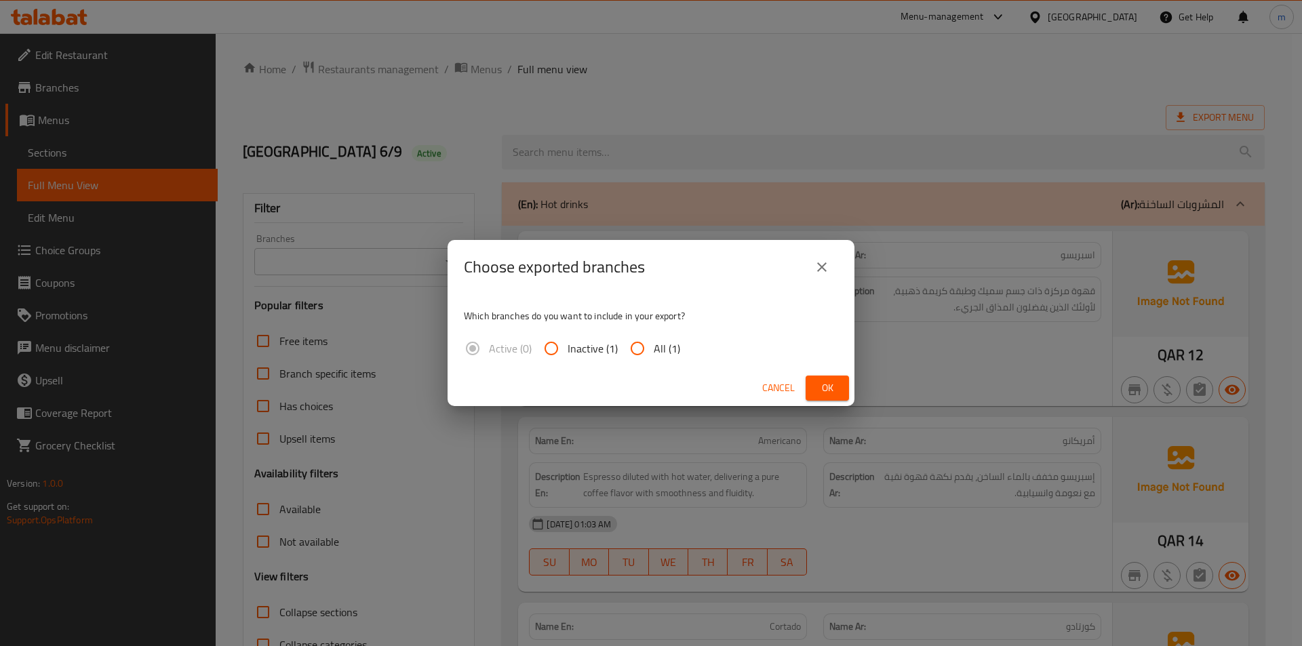
click at [631, 347] on input "All (1)" at bounding box center [637, 348] width 33 height 33
radio input "true"
click at [836, 389] on span "Ok" at bounding box center [827, 388] width 22 height 17
